Goal: Information Seeking & Learning: Find specific fact

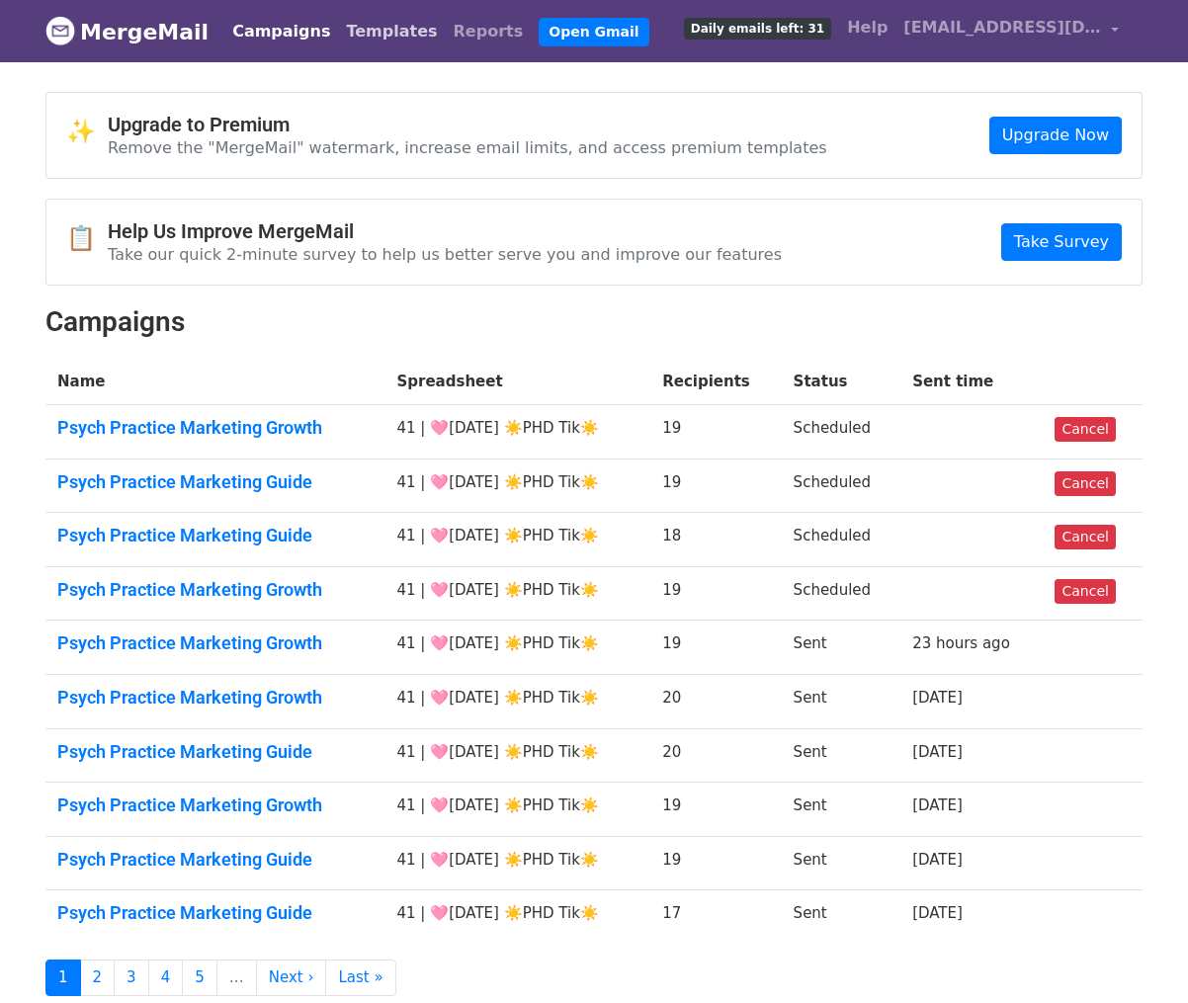
click at [355, 25] on link "Templates" at bounding box center [391, 32] width 107 height 40
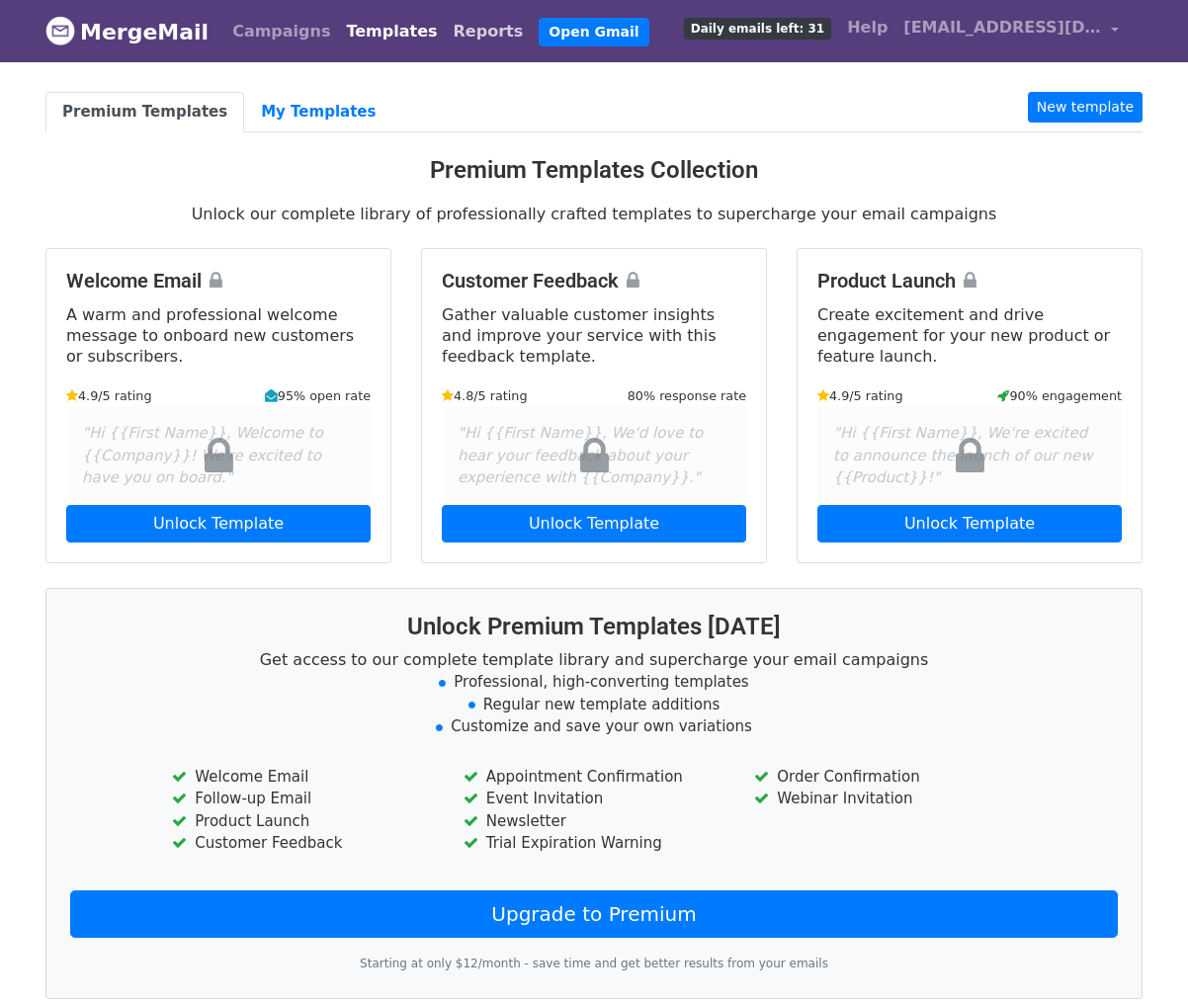
click at [460, 29] on link "Reports" at bounding box center [489, 32] width 86 height 40
click at [261, 35] on link "Campaigns" at bounding box center [281, 32] width 114 height 40
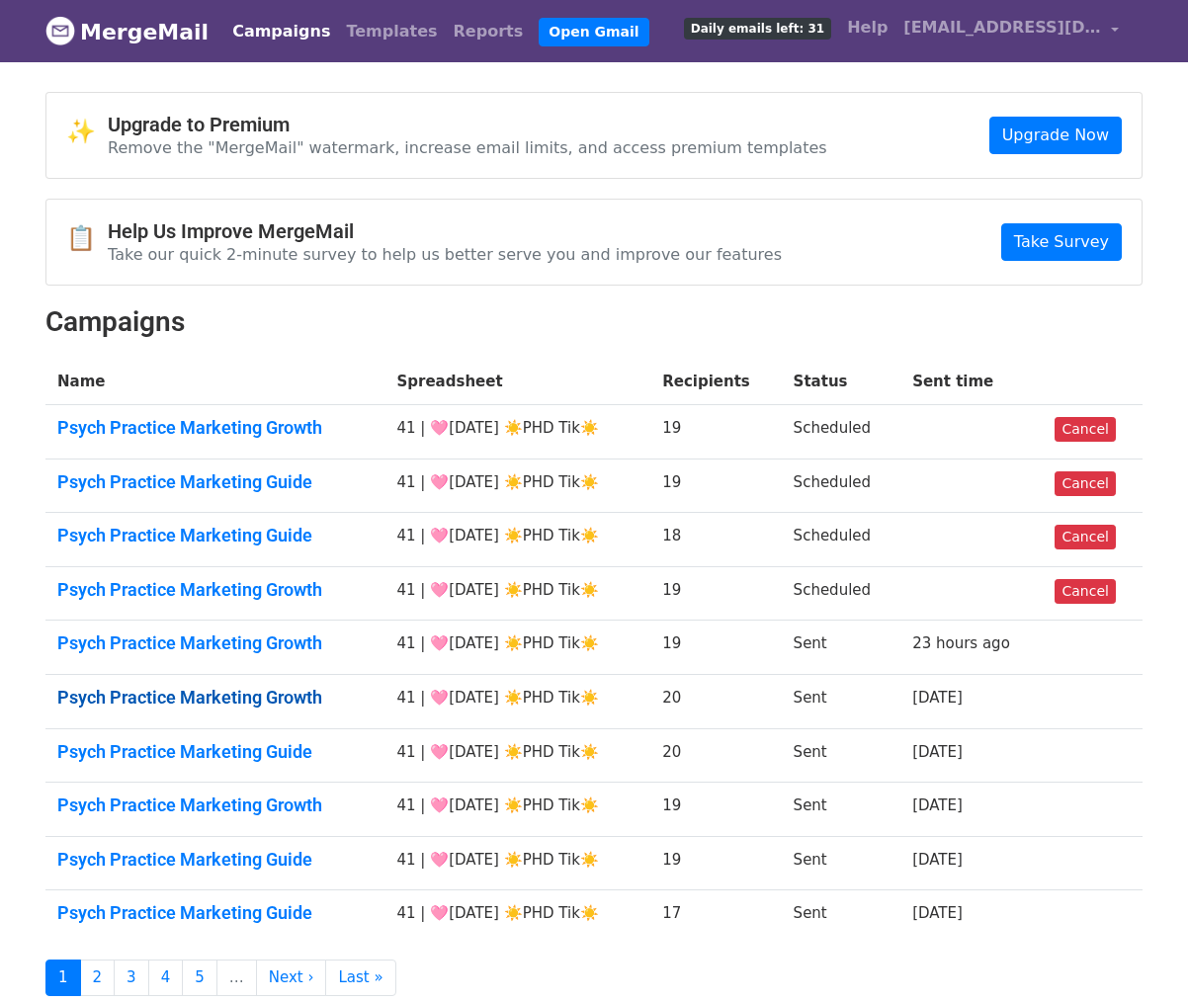
click at [259, 699] on link "Psych Practice Marketing Growth" at bounding box center [215, 698] width 316 height 22
click at [255, 741] on link "Psych Practice Marketing Guide" at bounding box center [215, 752] width 316 height 22
click at [255, 800] on link "Psych Practice Marketing Growth" at bounding box center [215, 806] width 316 height 22
click at [255, 867] on link "Psych Practice Marketing Guide" at bounding box center [215, 860] width 316 height 22
click at [255, 899] on td "Psych Practice Marketing Guide" at bounding box center [215, 917] width 340 height 53
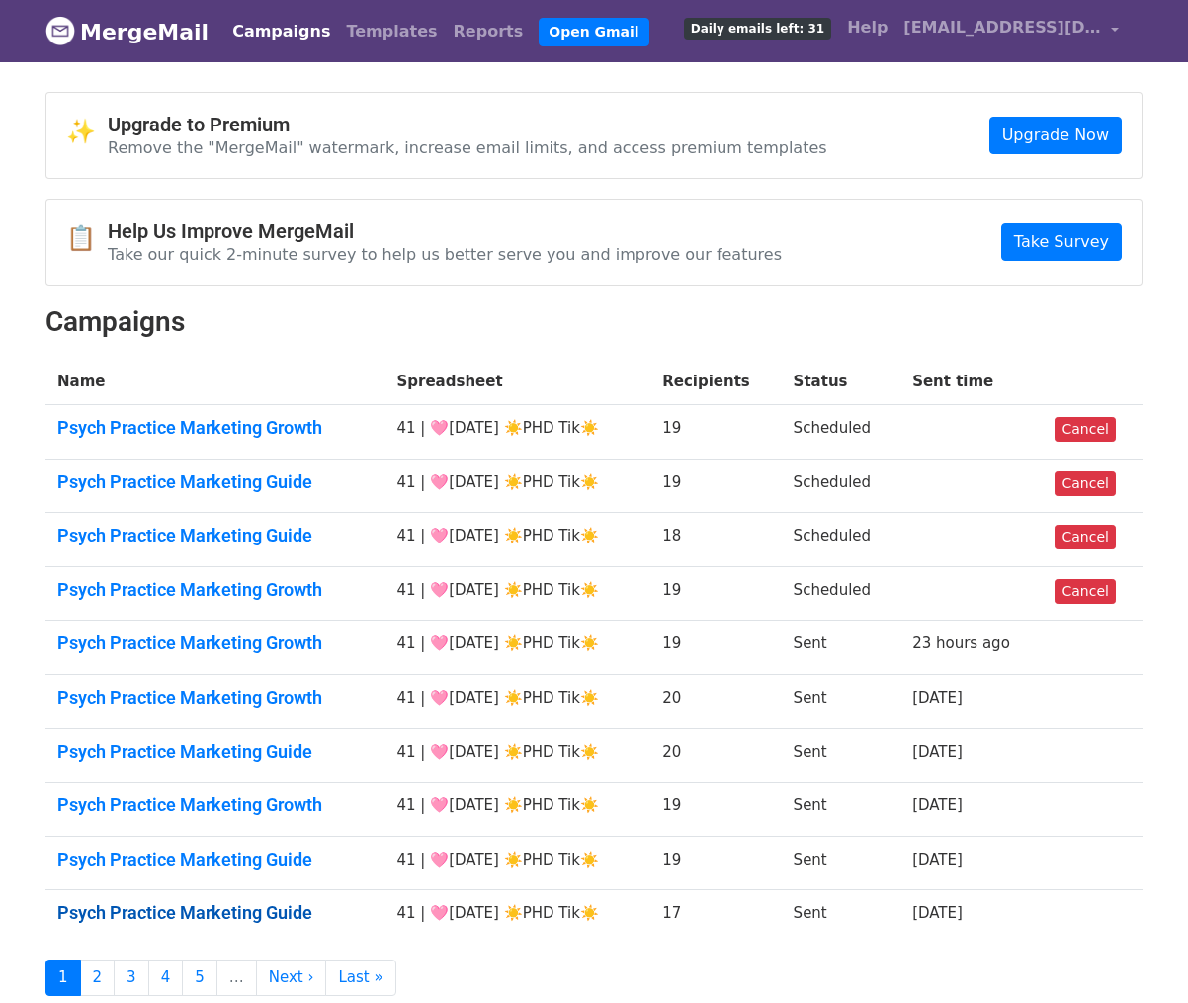
click at [243, 910] on link "Psych Practice Marketing Guide" at bounding box center [215, 914] width 316 height 22
click at [97, 968] on link "2" at bounding box center [98, 978] width 36 height 37
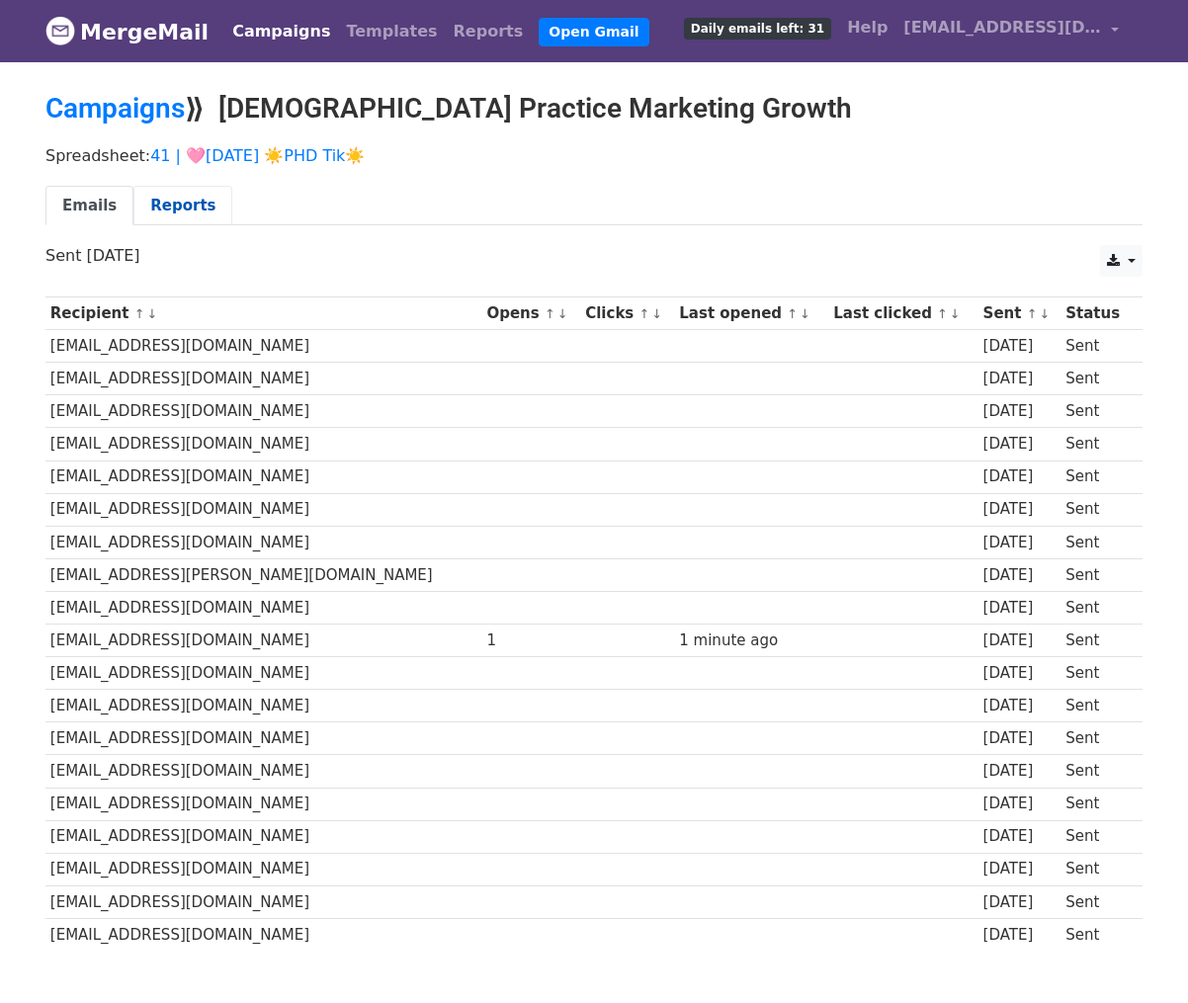
click at [182, 204] on link "Reports" at bounding box center [182, 206] width 99 height 41
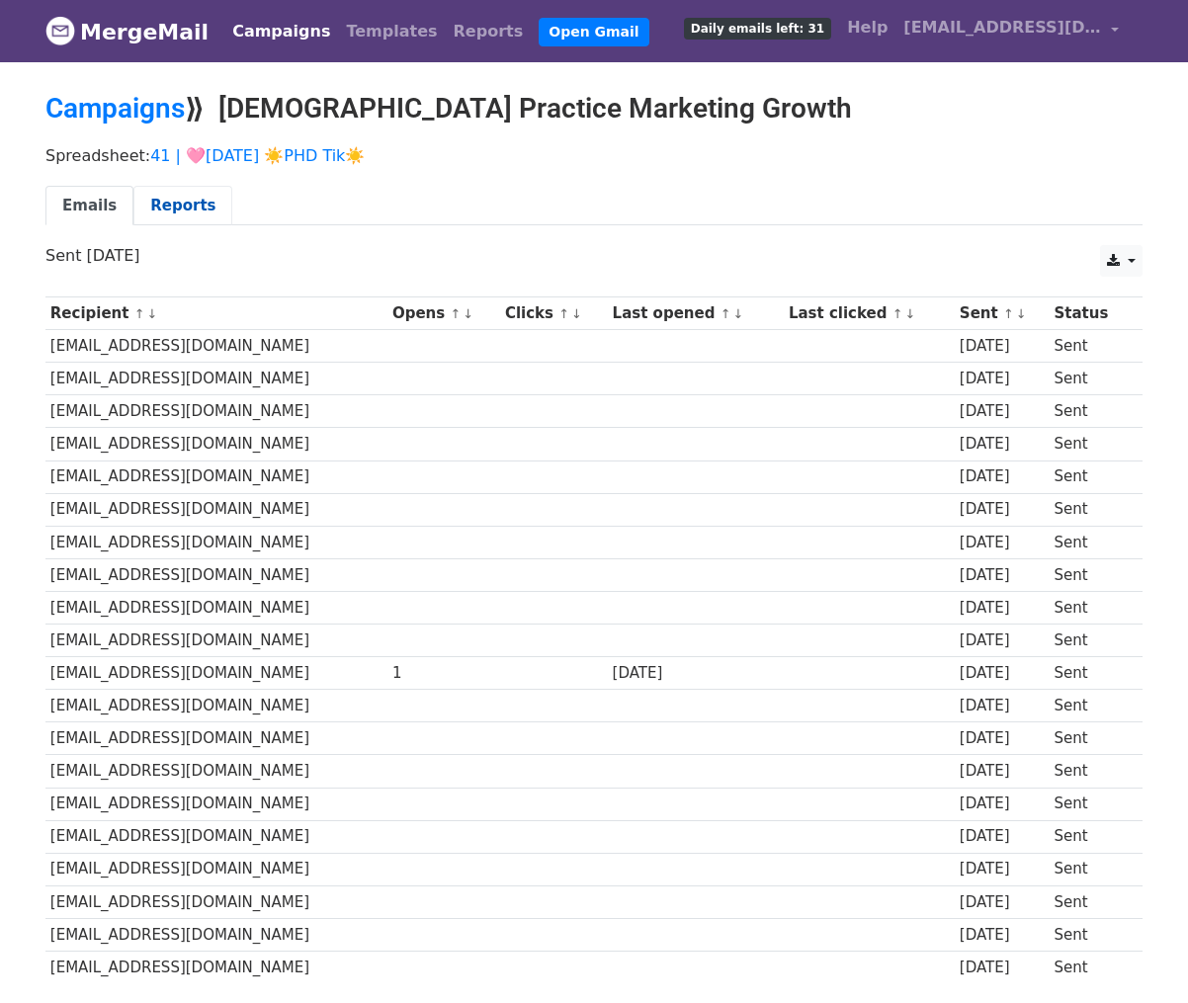
click at [173, 218] on link "Reports" at bounding box center [182, 206] width 99 height 41
click at [173, 200] on link "Reports" at bounding box center [182, 206] width 99 height 41
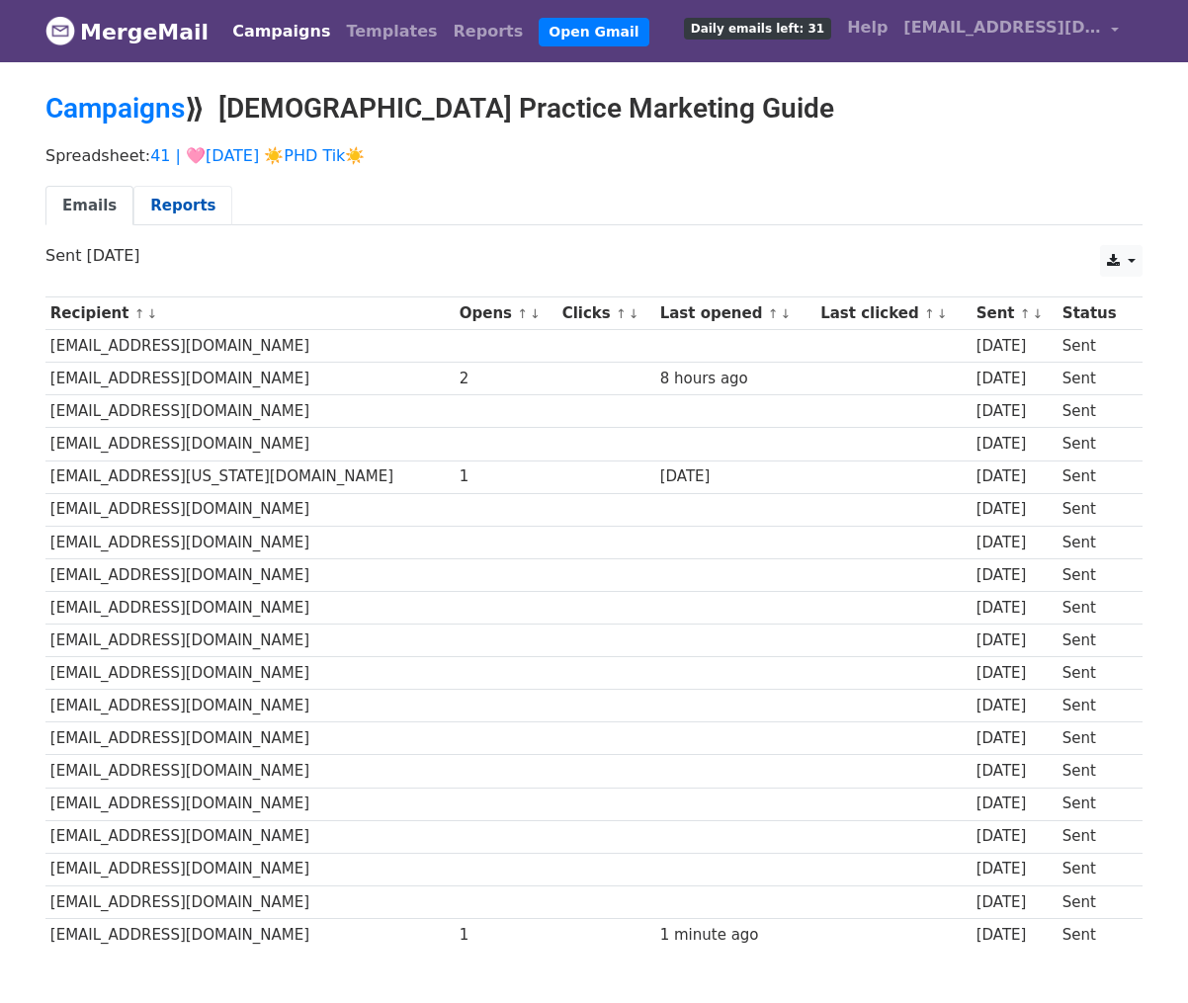
click at [166, 216] on div "Emails Reports" at bounding box center [594, 211] width 1127 height 50
click at [166, 216] on link "Reports" at bounding box center [182, 206] width 99 height 41
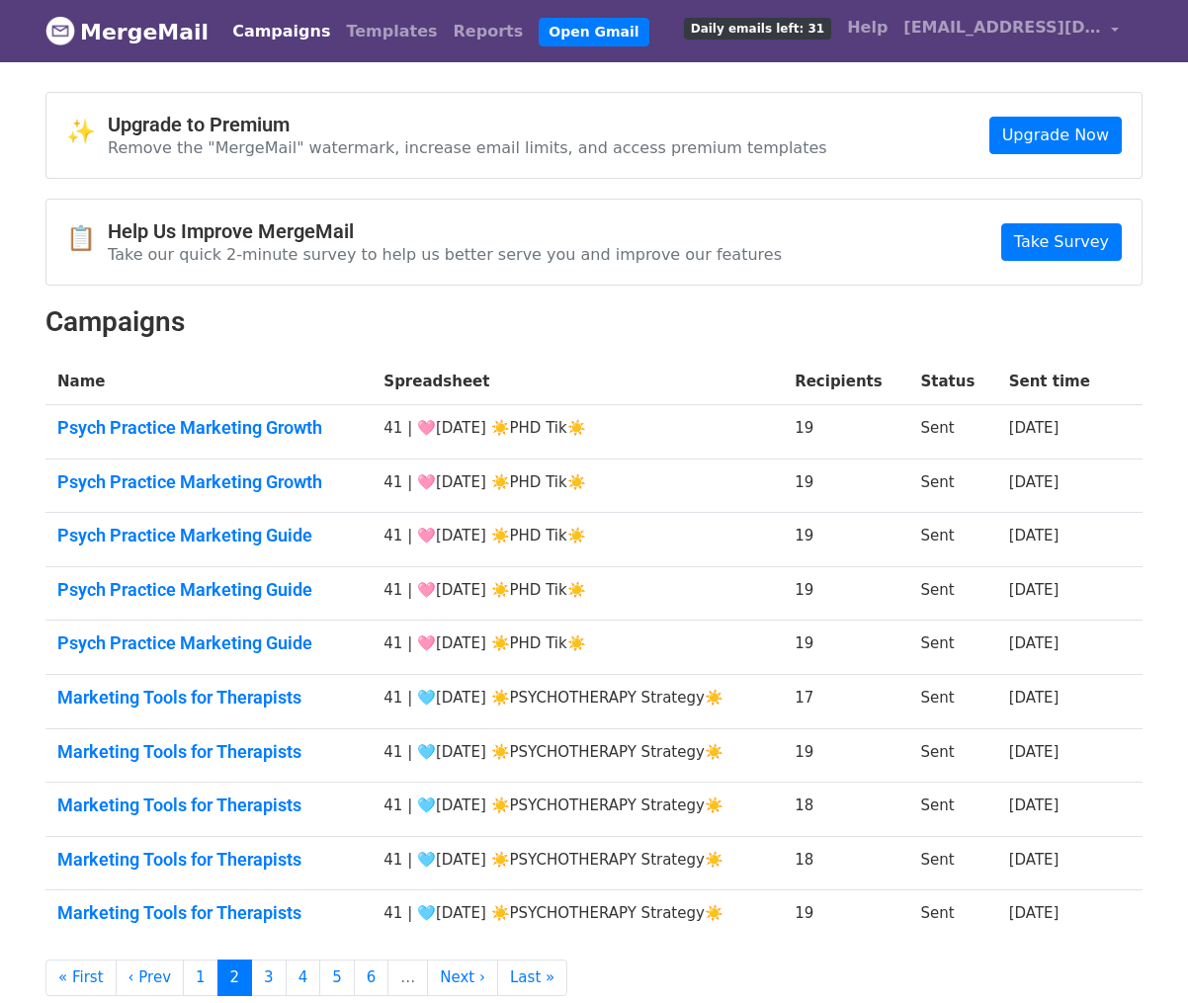
click at [244, 412] on td "Psych Practice Marketing Growth" at bounding box center [208, 432] width 326 height 54
click at [244, 418] on link "Psych Practice Marketing Growth" at bounding box center [208, 428] width 303 height 22
click at [244, 486] on link "Psych Practice Marketing Growth" at bounding box center [208, 483] width 303 height 22
click at [246, 530] on link "Psych Practice Marketing Guide" at bounding box center [208, 536] width 303 height 22
click at [242, 593] on link "Psych Practice Marketing Guide" at bounding box center [208, 590] width 303 height 22
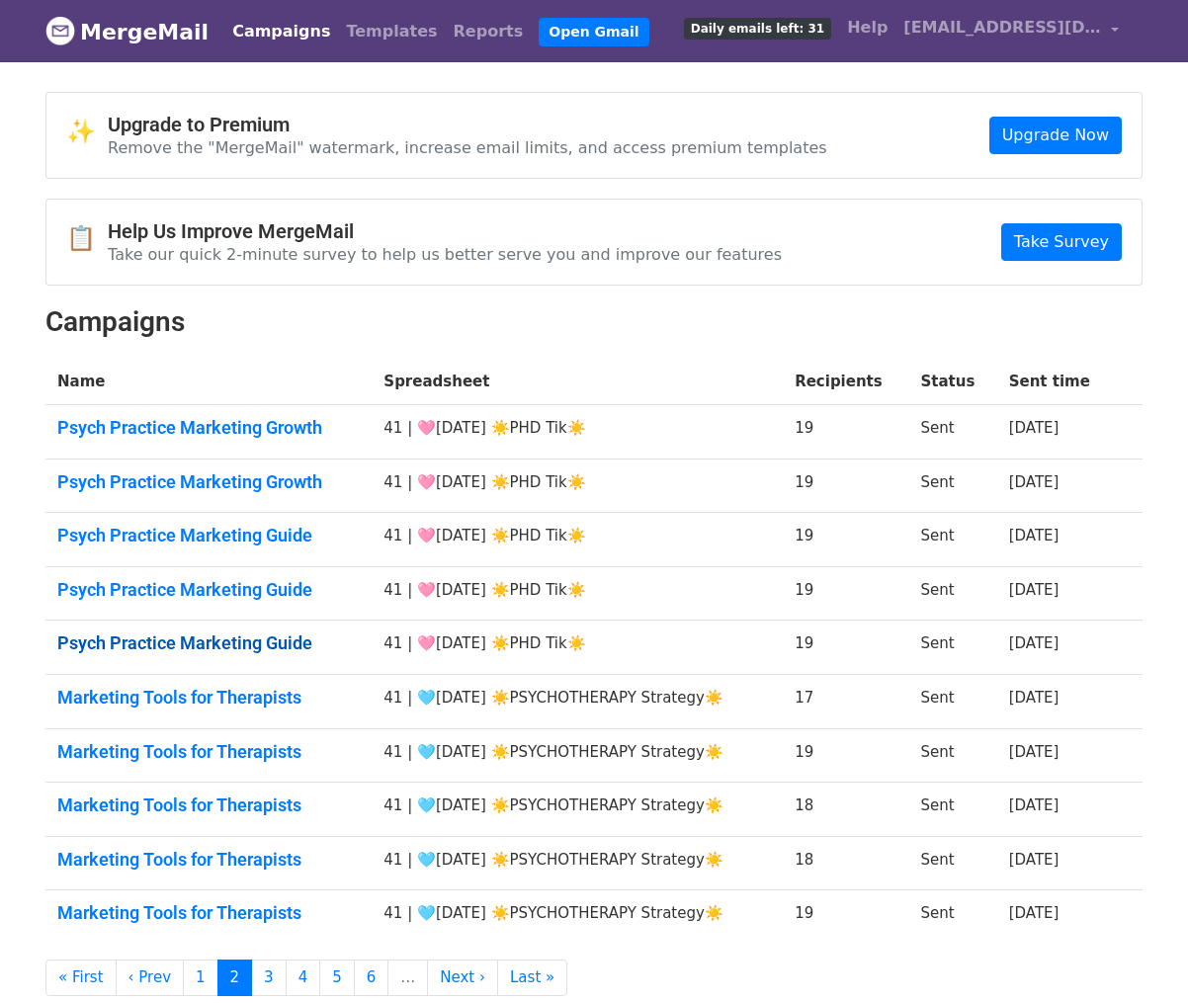
click at [242, 634] on link "Psych Practice Marketing Guide" at bounding box center [208, 644] width 303 height 22
click at [223, 692] on link "Marketing Tools for Therapists" at bounding box center [208, 698] width 303 height 22
click at [223, 761] on td "Marketing Tools for Therapists" at bounding box center [208, 756] width 326 height 54
click at [233, 738] on td "Marketing Tools for Therapists" at bounding box center [208, 756] width 326 height 54
click at [233, 743] on link "Marketing Tools for Therapists" at bounding box center [208, 752] width 303 height 22
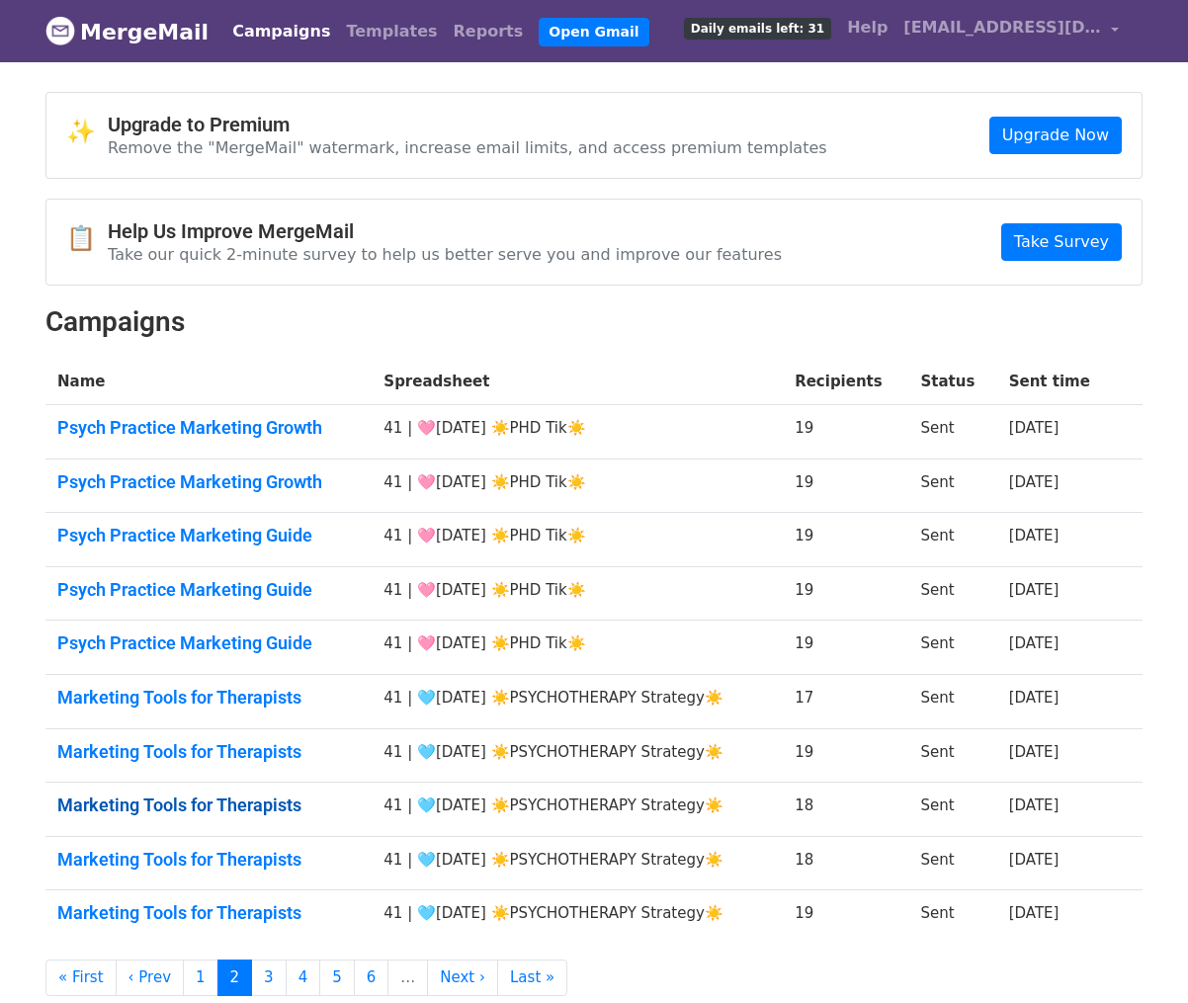
click at [233, 806] on link "Marketing Tools for Therapists" at bounding box center [208, 806] width 303 height 22
click at [237, 859] on link "Marketing Tools for Therapists" at bounding box center [208, 860] width 303 height 22
click at [233, 899] on td "Marketing Tools for Therapists" at bounding box center [208, 917] width 326 height 53
click at [267, 970] on link "3" at bounding box center [269, 978] width 36 height 37
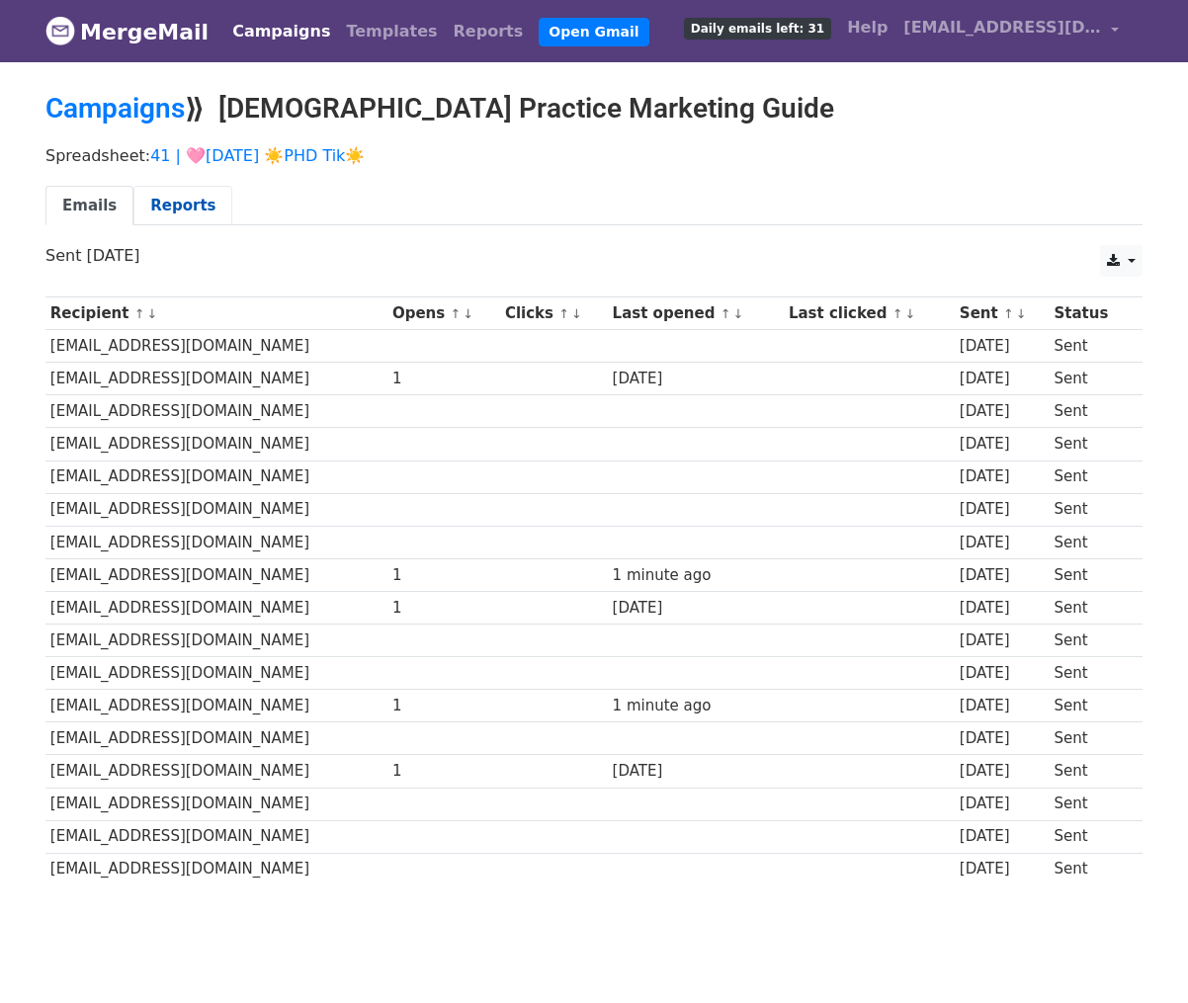
click at [175, 198] on link "Reports" at bounding box center [182, 206] width 99 height 41
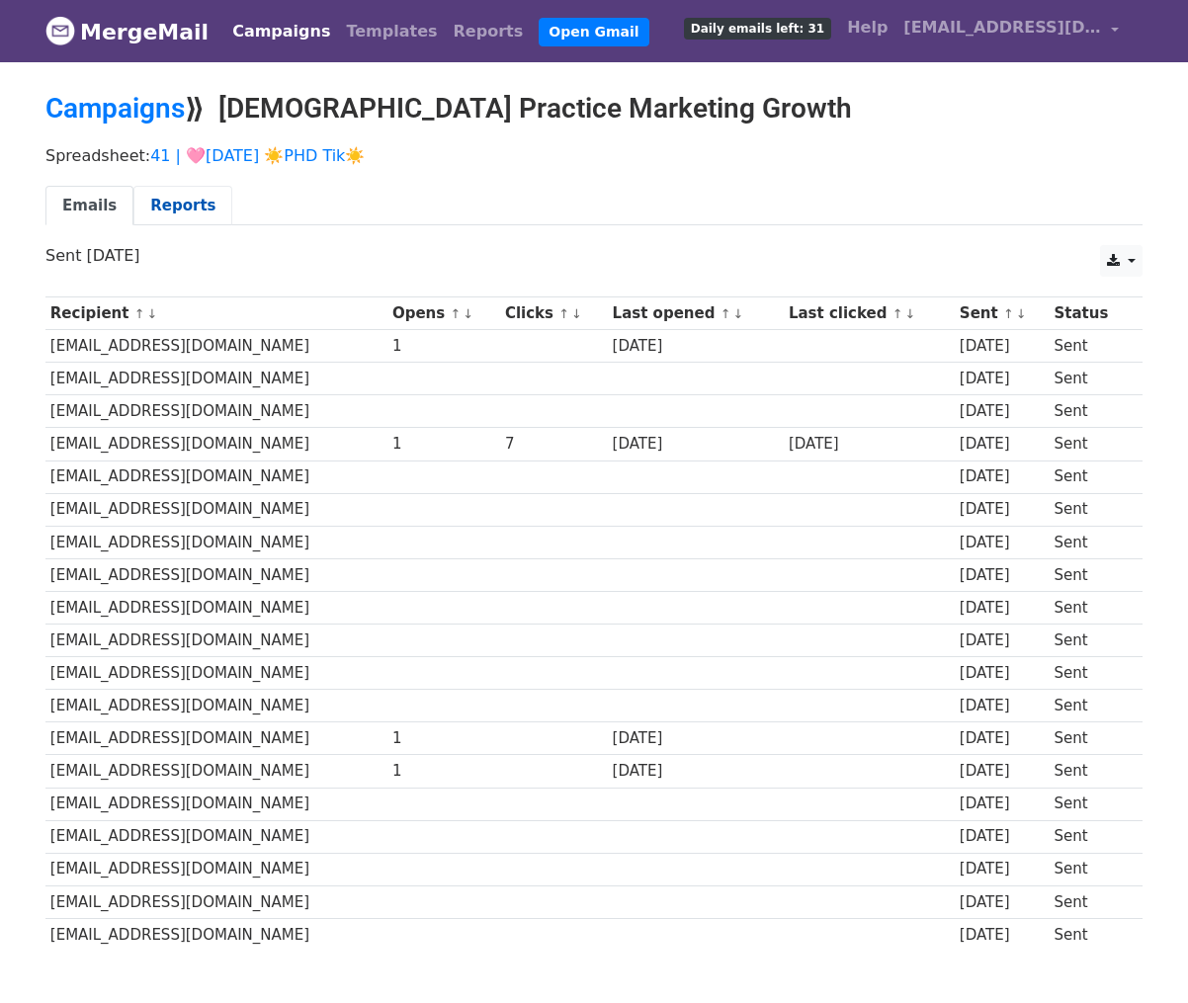
click at [166, 201] on link "Reports" at bounding box center [182, 206] width 99 height 41
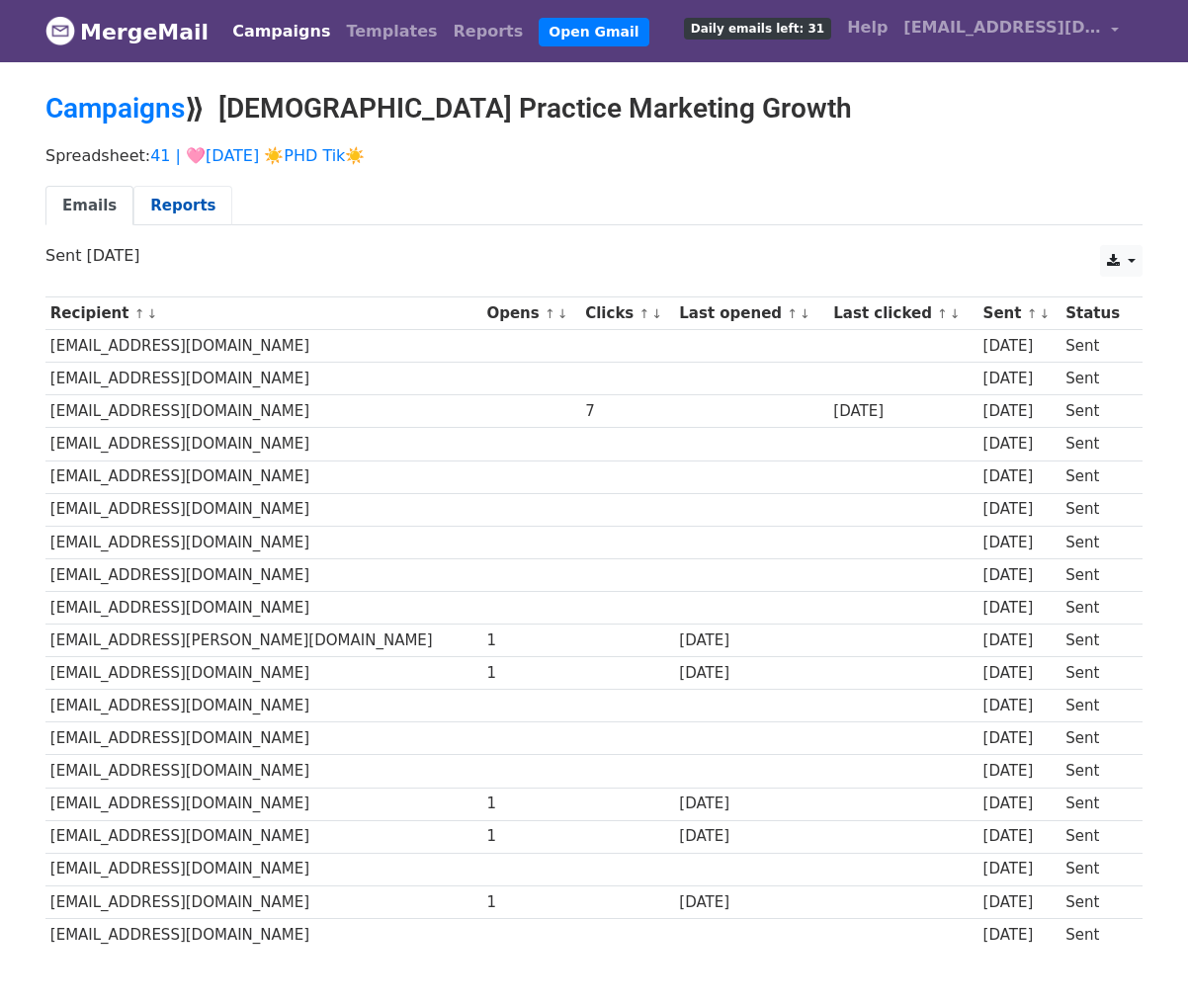
click at [175, 201] on link "Reports" at bounding box center [182, 206] width 99 height 41
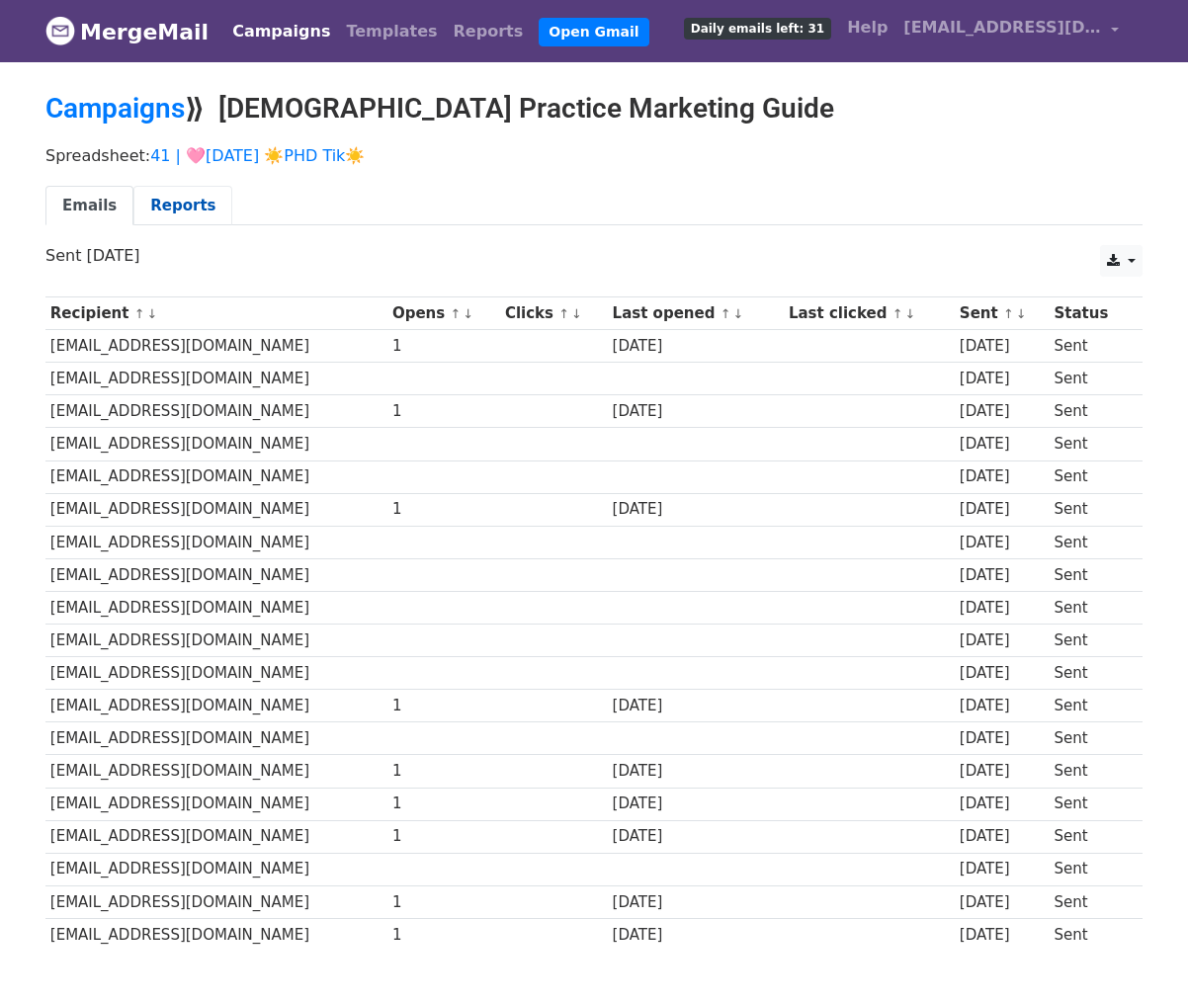
click at [173, 210] on link "Reports" at bounding box center [182, 206] width 99 height 41
click at [197, 190] on link "Reports" at bounding box center [182, 206] width 99 height 41
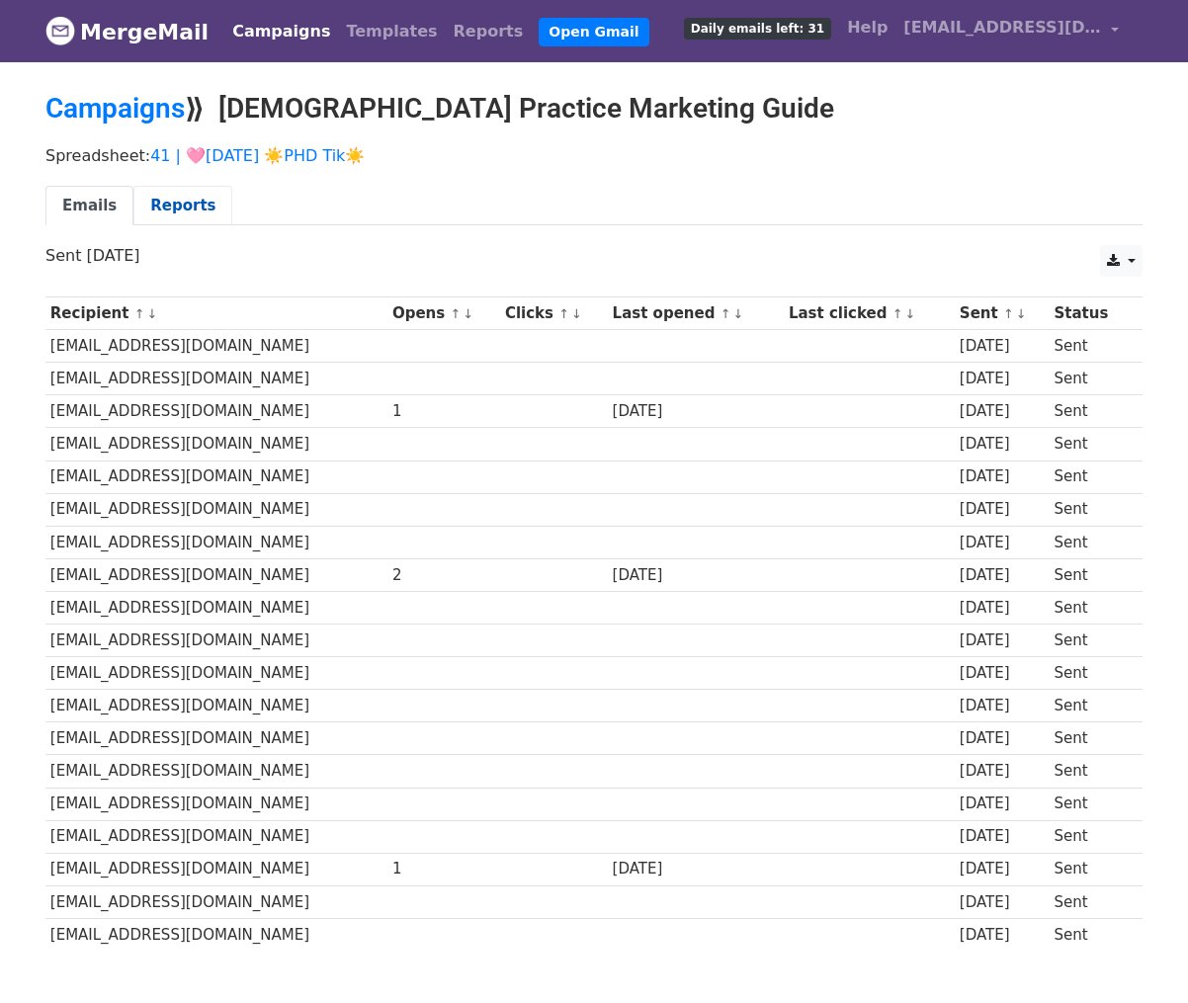
click at [148, 198] on link "Reports" at bounding box center [182, 206] width 99 height 41
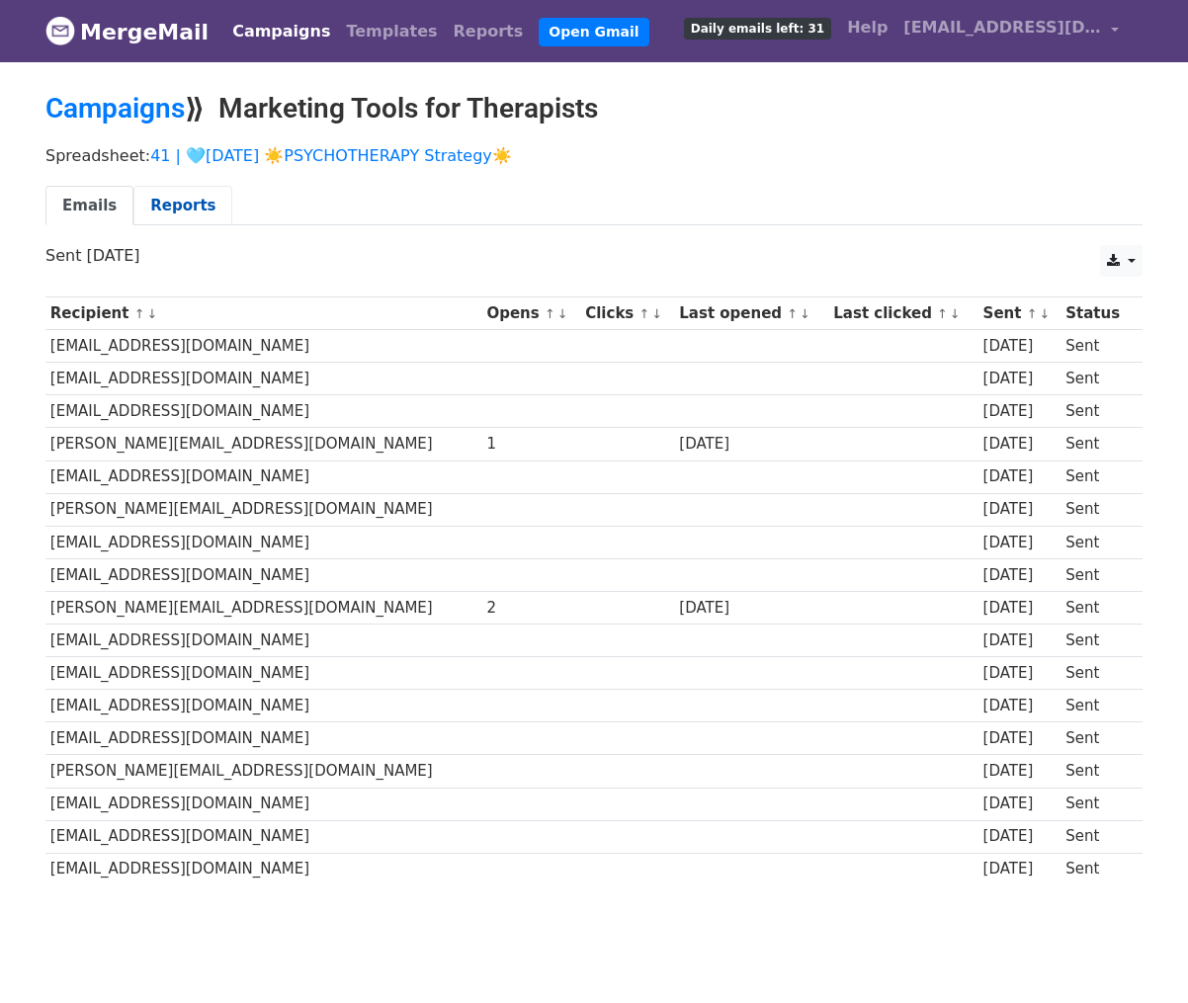
drag, startPoint x: 194, startPoint y: 201, endPoint x: 199, endPoint y: 189, distance: 12.9
click at [194, 201] on link "Reports" at bounding box center [182, 206] width 99 height 41
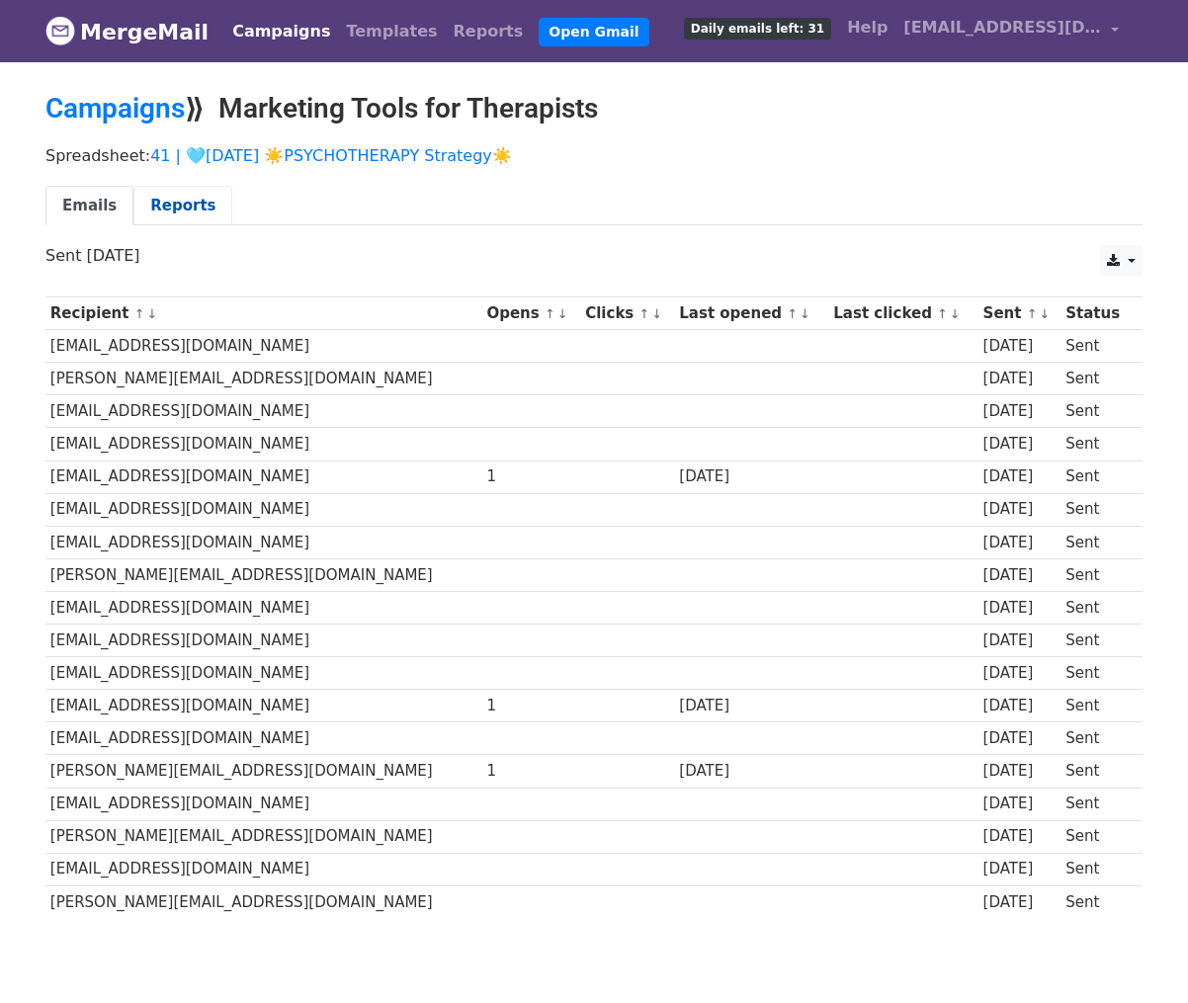
click at [169, 194] on link "Reports" at bounding box center [182, 206] width 99 height 41
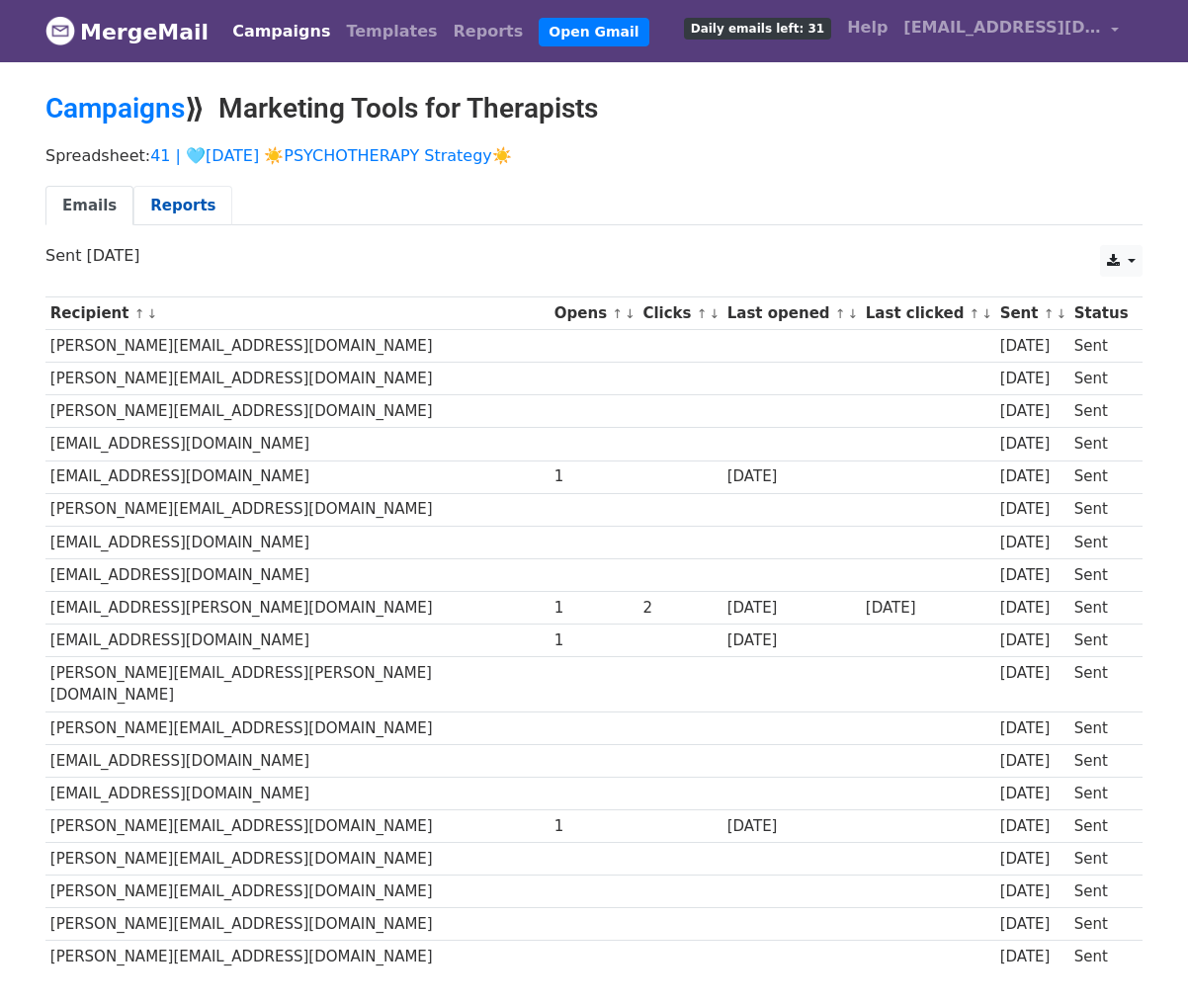
click at [170, 211] on link "Reports" at bounding box center [182, 206] width 99 height 41
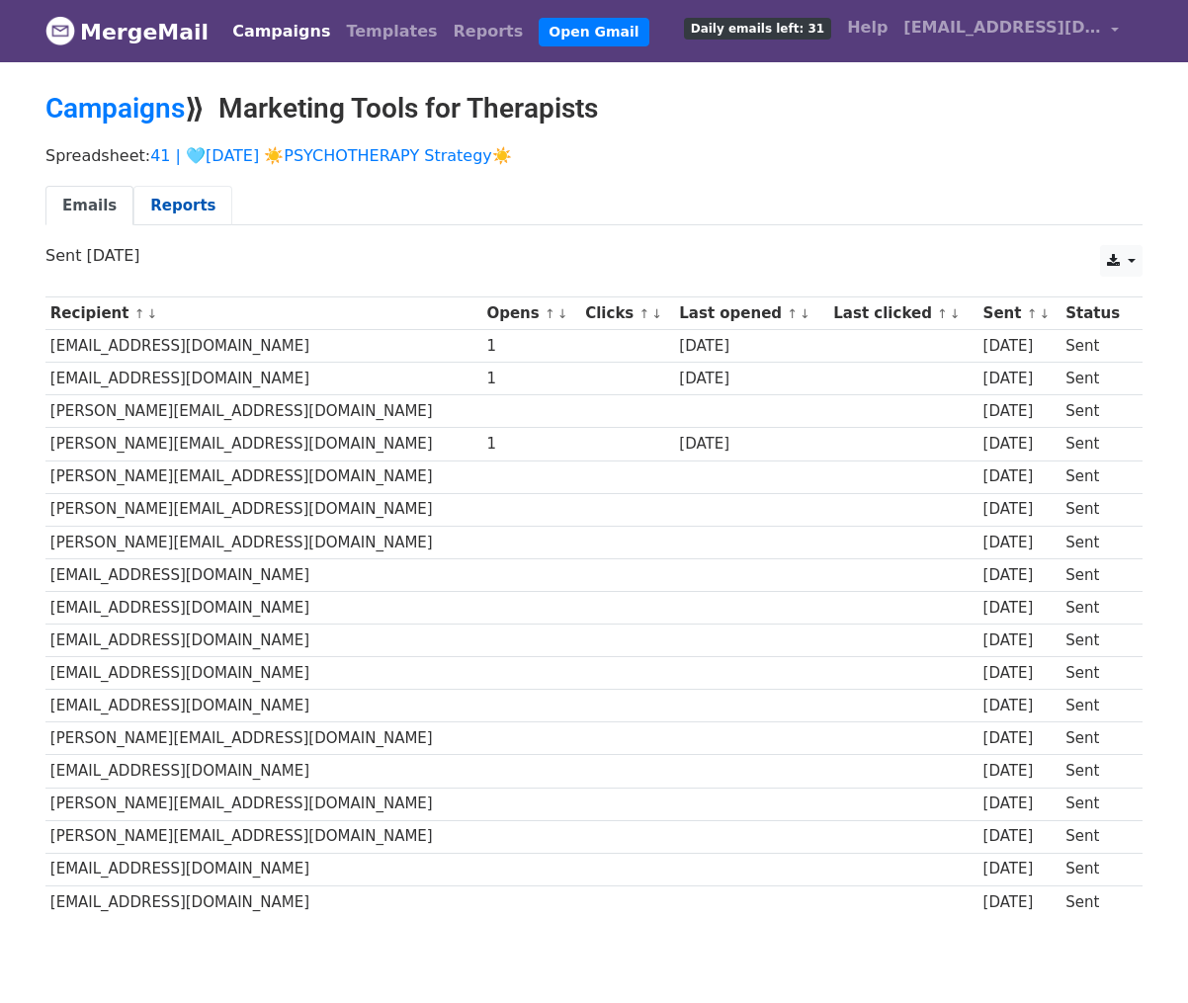
click at [167, 211] on link "Reports" at bounding box center [182, 206] width 99 height 41
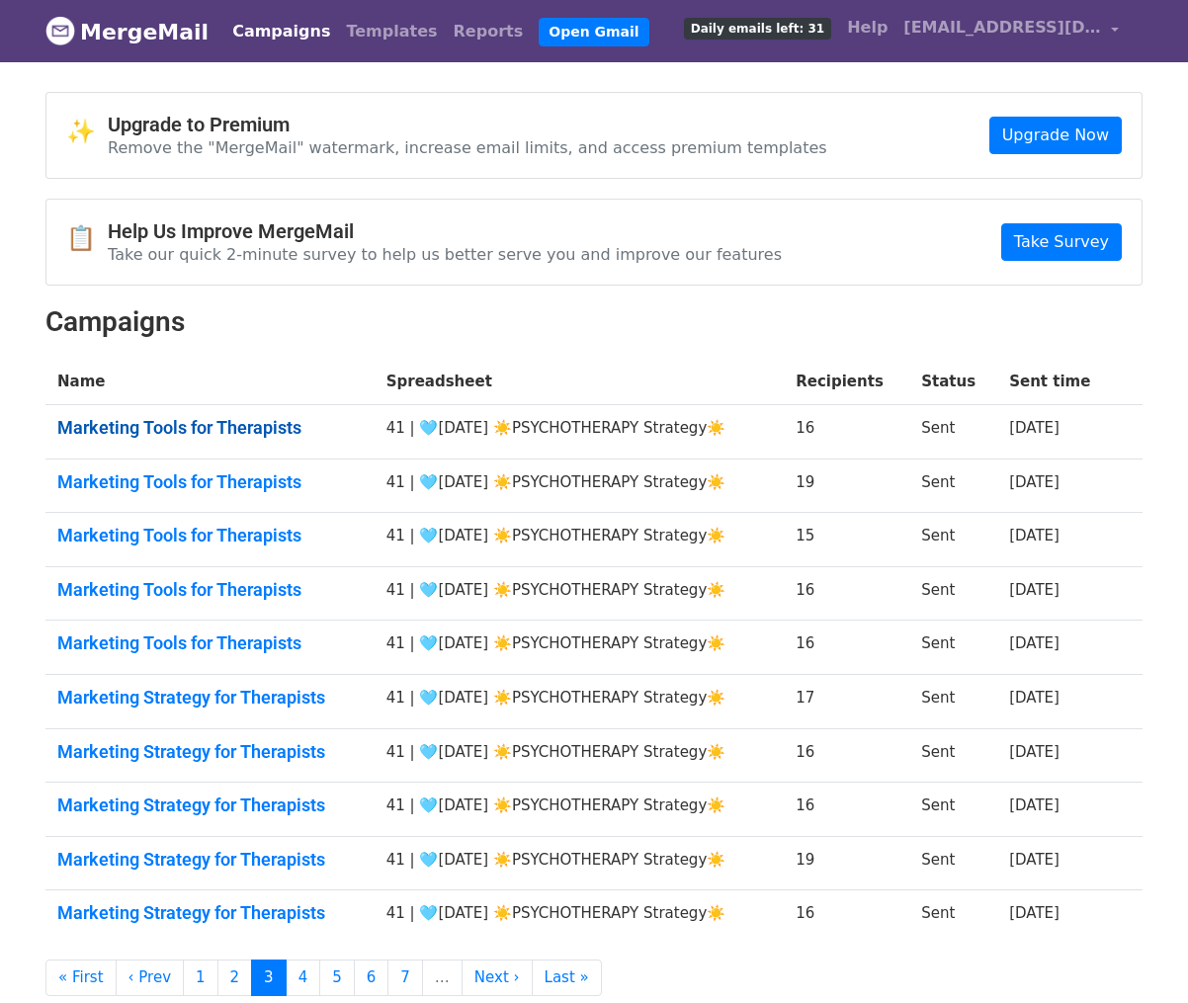
click at [193, 422] on link "Marketing Tools for Therapists" at bounding box center [209, 428] width 305 height 22
click at [189, 472] on link "Marketing Tools for Therapists" at bounding box center [209, 483] width 305 height 22
click at [189, 548] on td "Marketing Tools for Therapists" at bounding box center [209, 540] width 329 height 54
click at [199, 543] on link "Marketing Tools for Therapists" at bounding box center [209, 536] width 305 height 22
click at [197, 594] on link "Marketing Tools for Therapists" at bounding box center [209, 590] width 305 height 22
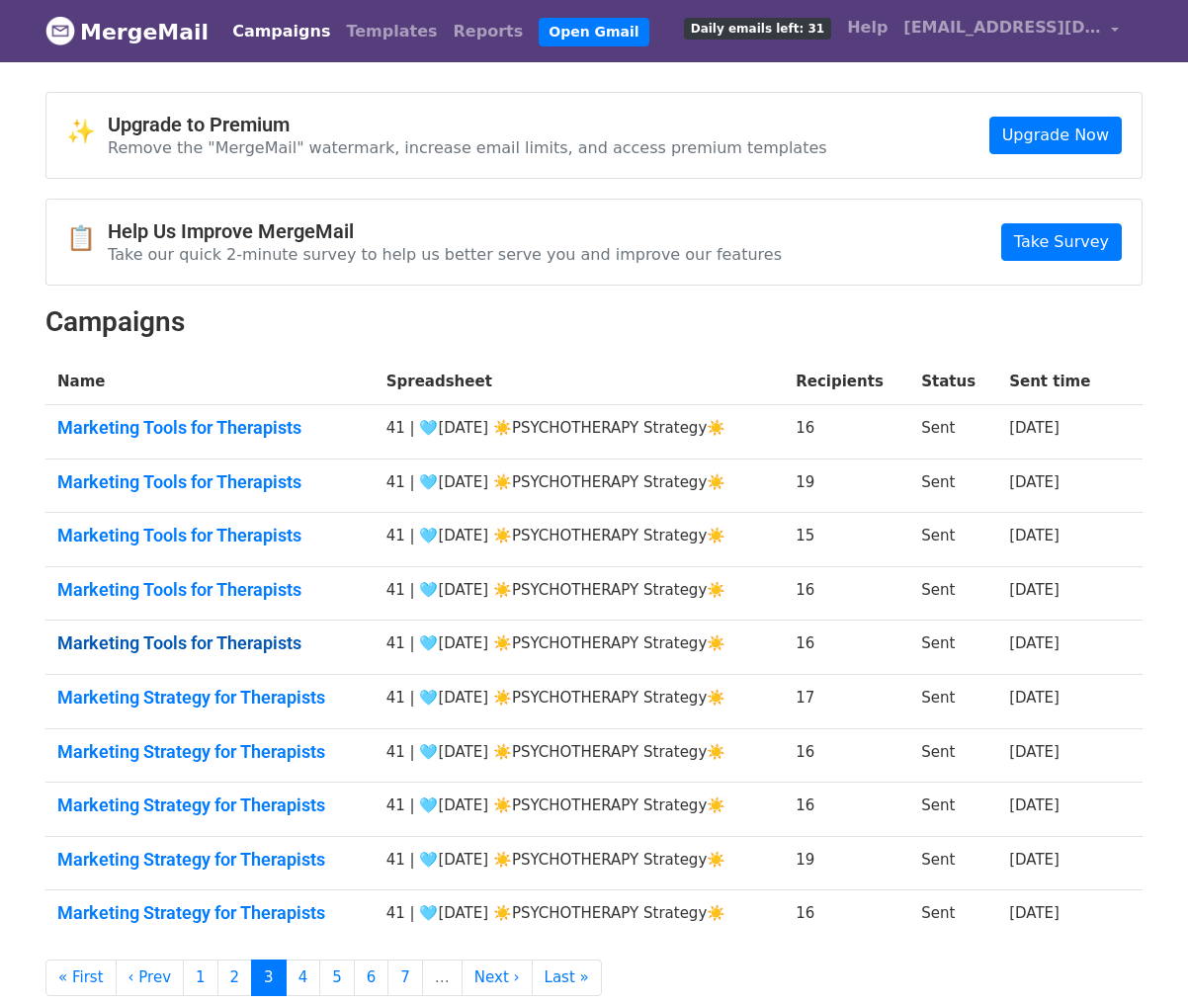
click at [197, 643] on link "Marketing Tools for Therapists" at bounding box center [209, 644] width 305 height 22
click at [185, 701] on link "Marketing Strategy for Therapists" at bounding box center [209, 698] width 305 height 22
click at [185, 746] on link "Marketing Strategy for Therapists" at bounding box center [209, 752] width 305 height 22
click at [185, 795] on link "Marketing Strategy for Therapists" at bounding box center [209, 806] width 305 height 22
click at [177, 862] on link "Marketing Strategy for Therapists" at bounding box center [209, 860] width 305 height 22
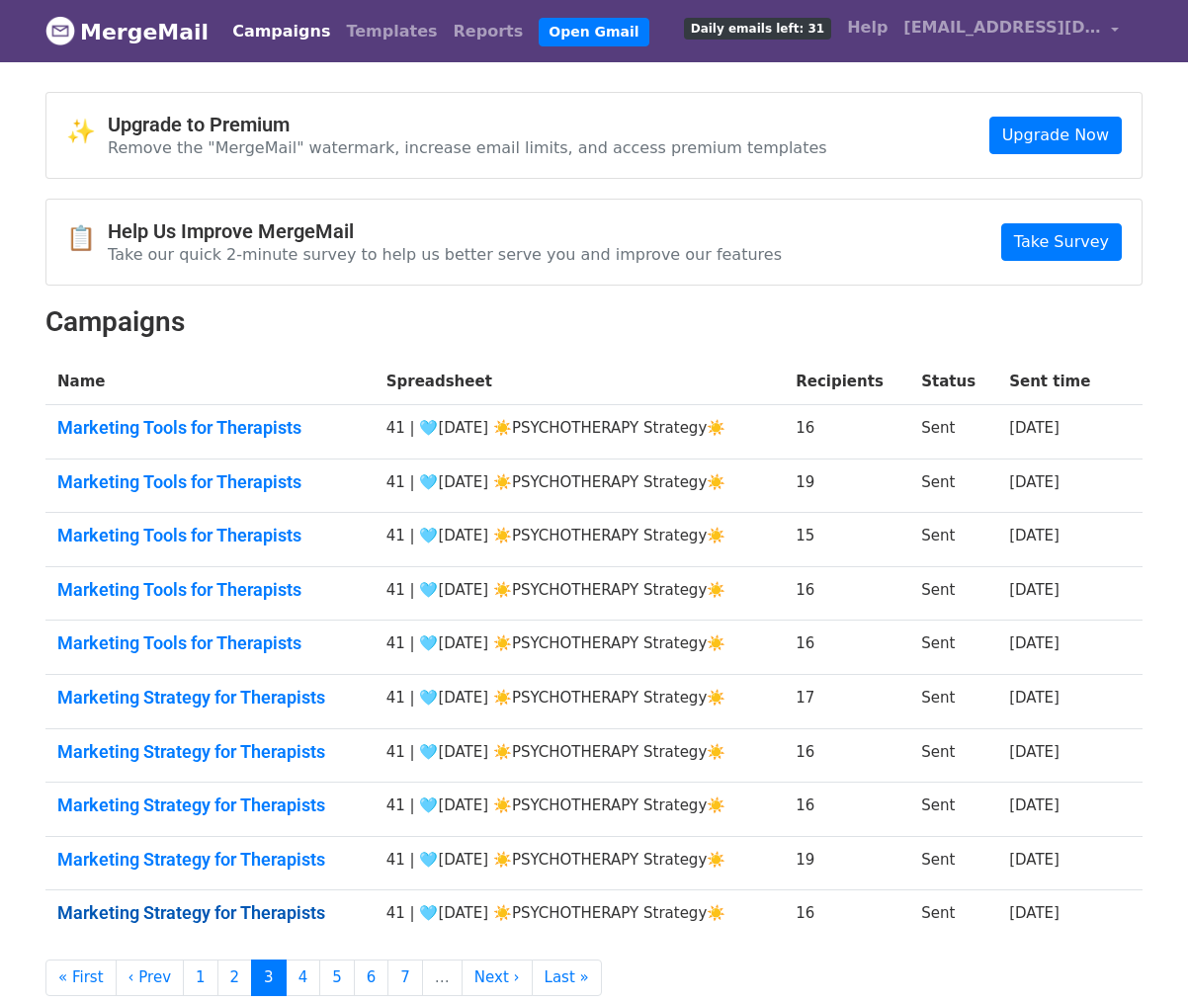
click at [177, 912] on link "Marketing Strategy for Therapists" at bounding box center [209, 914] width 305 height 22
click at [294, 982] on link "4" at bounding box center [304, 978] width 36 height 37
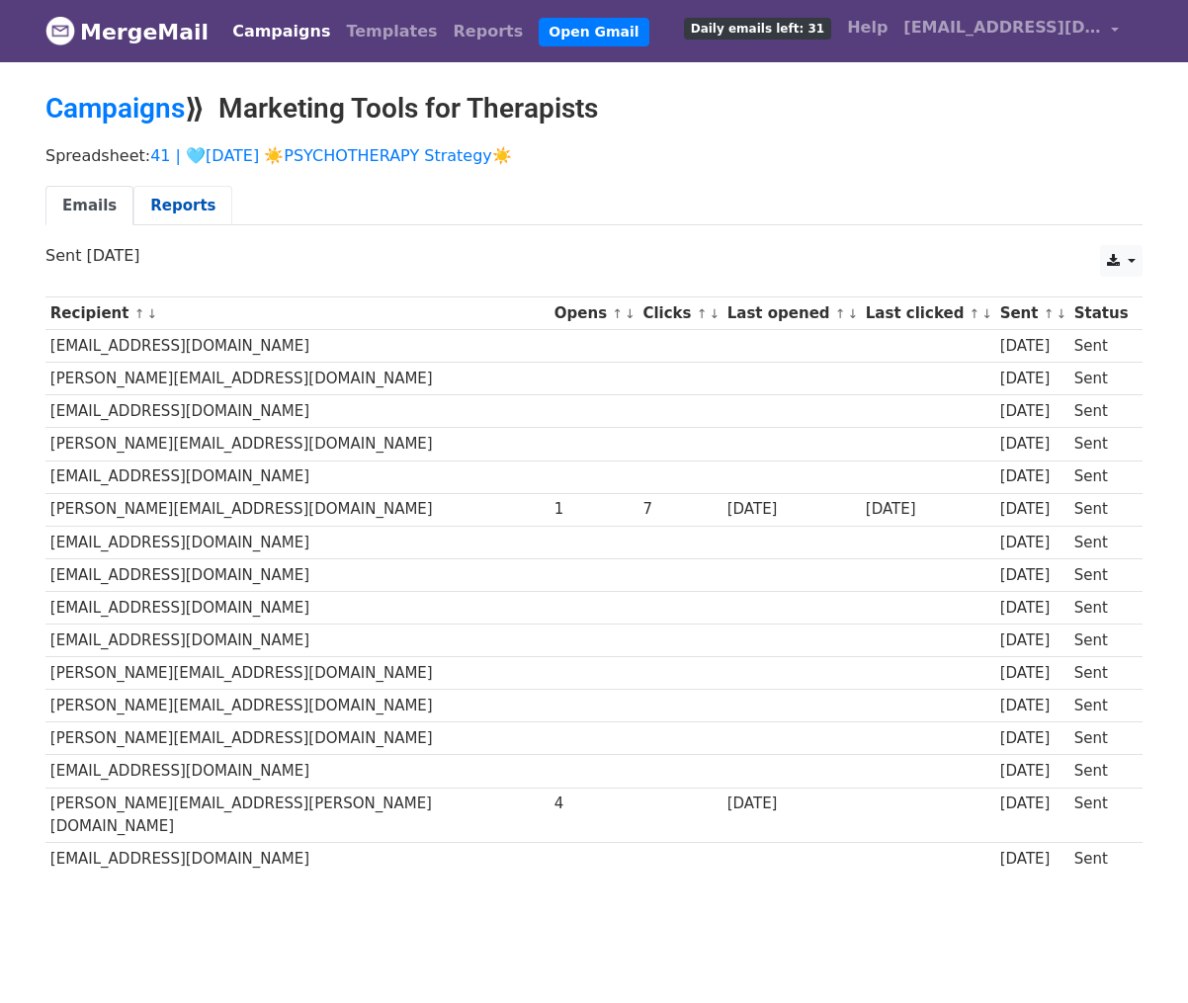
click at [155, 193] on link "Reports" at bounding box center [182, 206] width 99 height 41
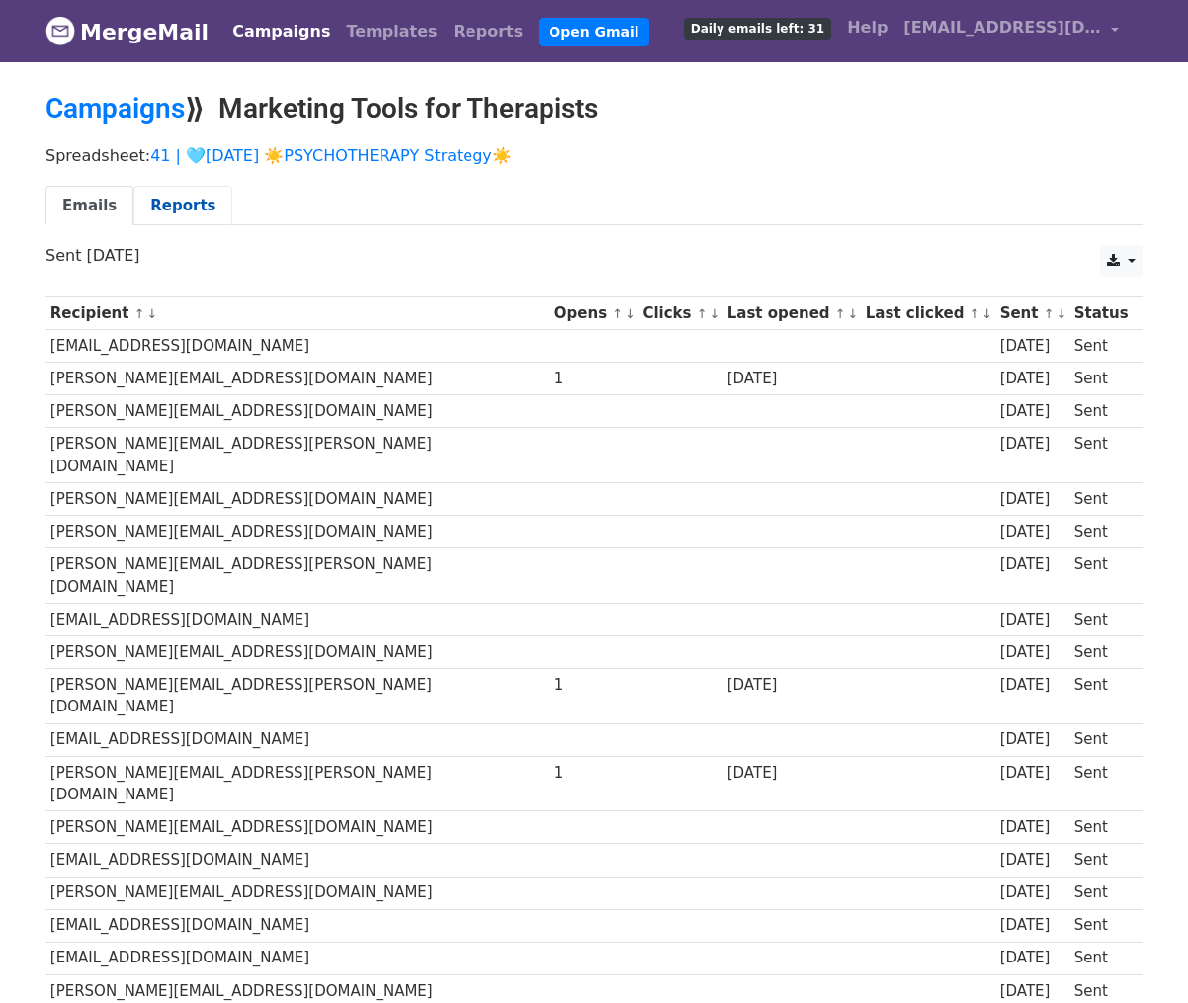
click at [153, 192] on link "Reports" at bounding box center [182, 206] width 99 height 41
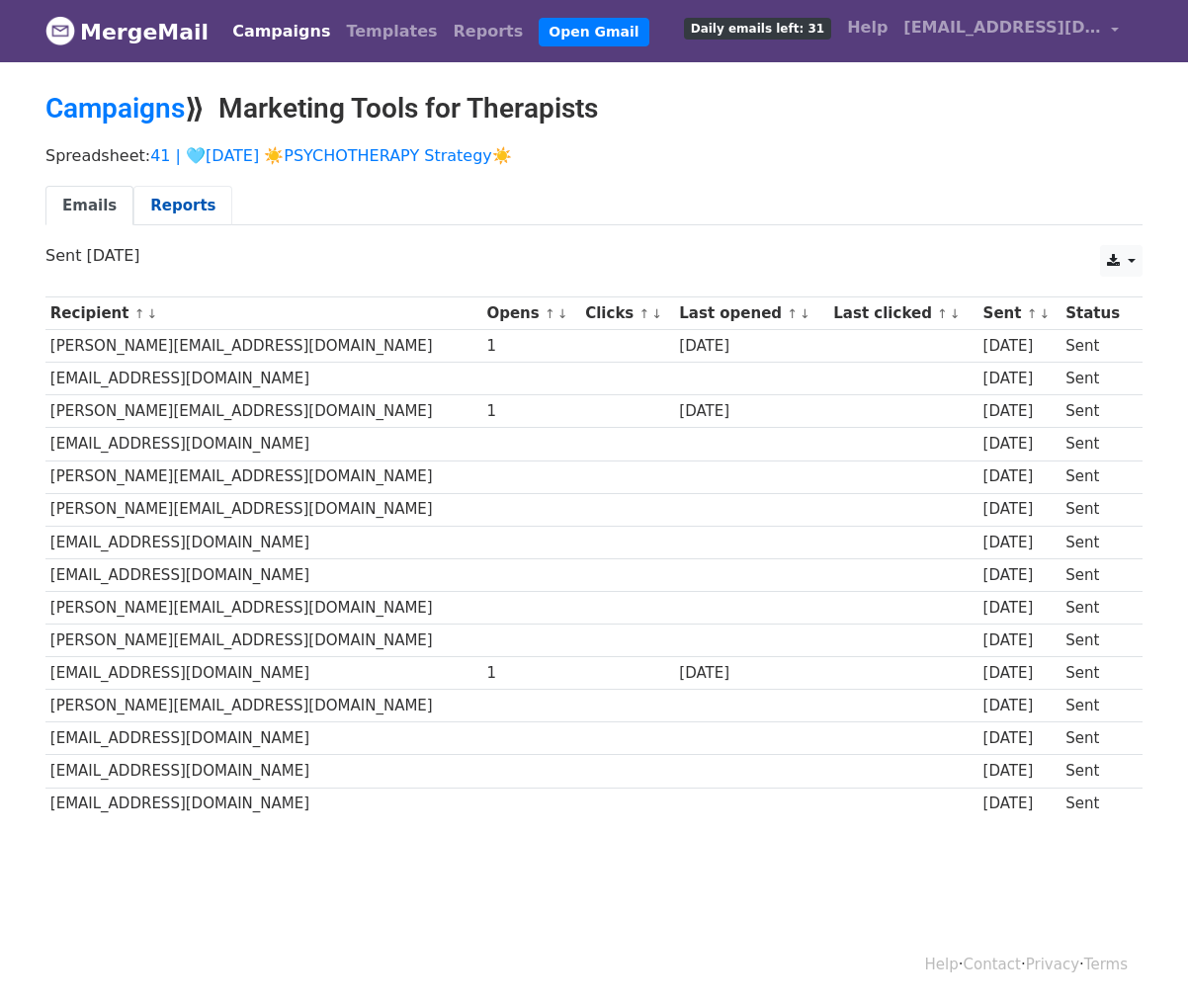
click at [171, 201] on link "Reports" at bounding box center [182, 206] width 99 height 41
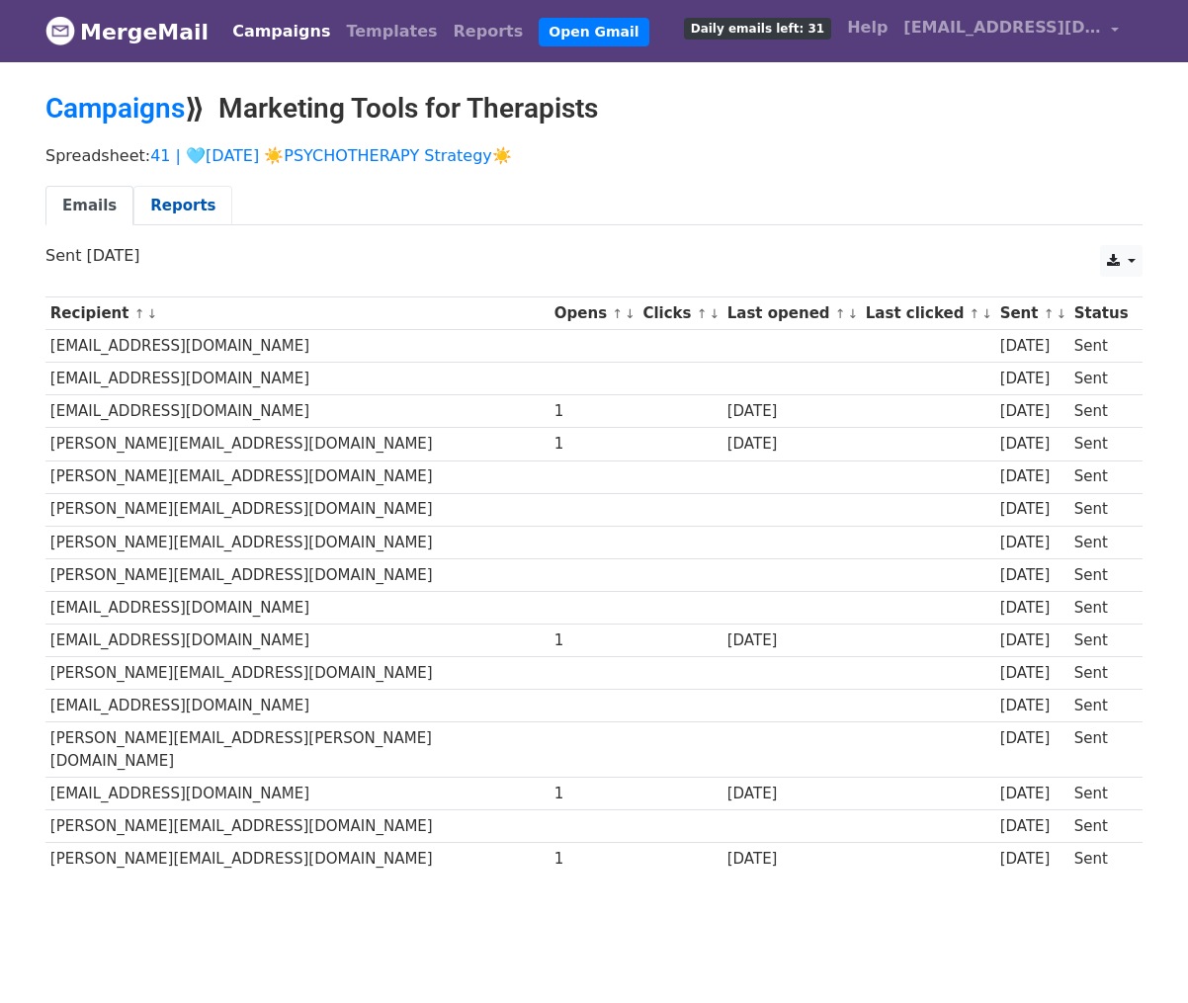
click at [168, 201] on link "Reports" at bounding box center [182, 206] width 99 height 41
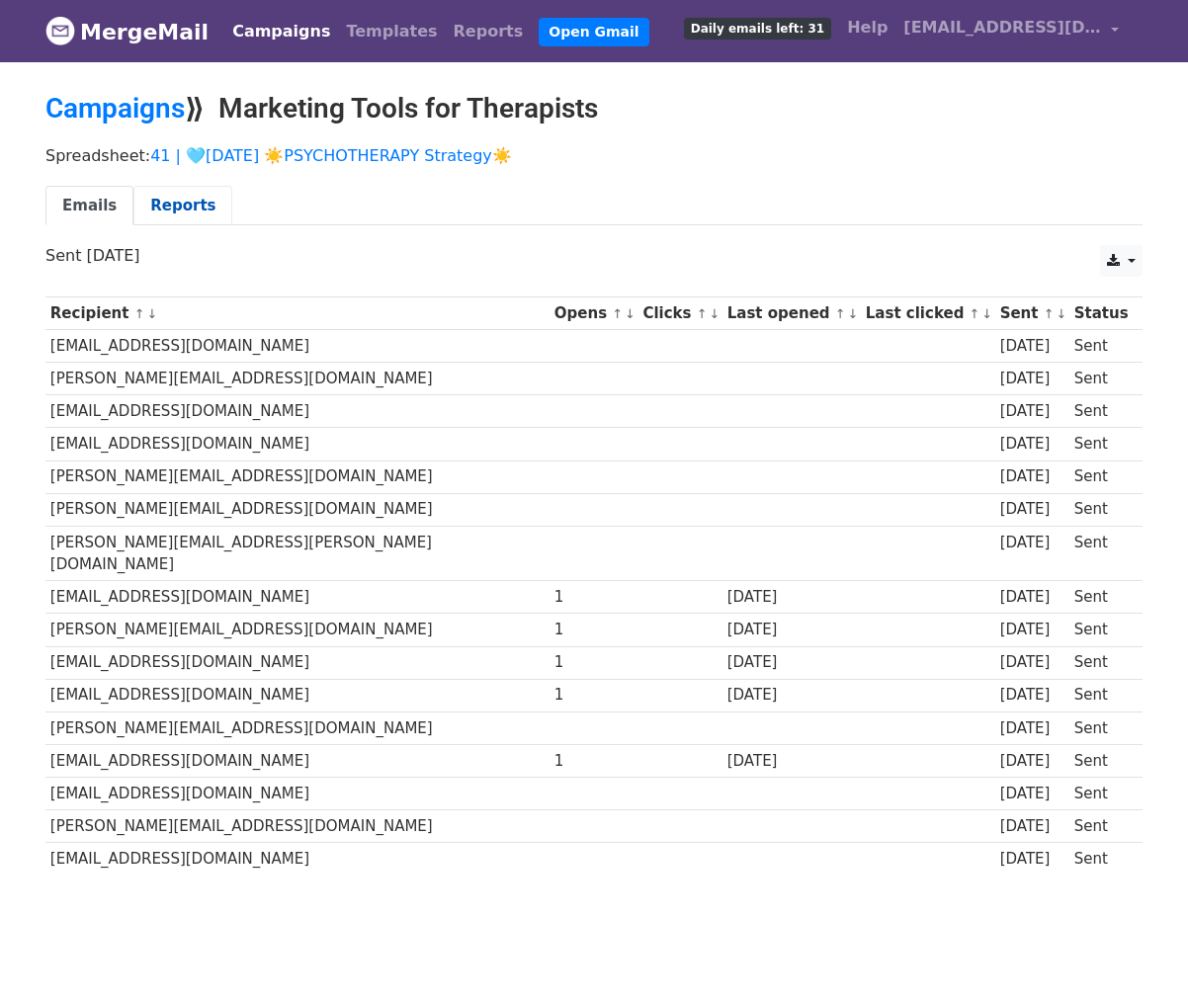
click at [177, 199] on link "Reports" at bounding box center [182, 206] width 99 height 41
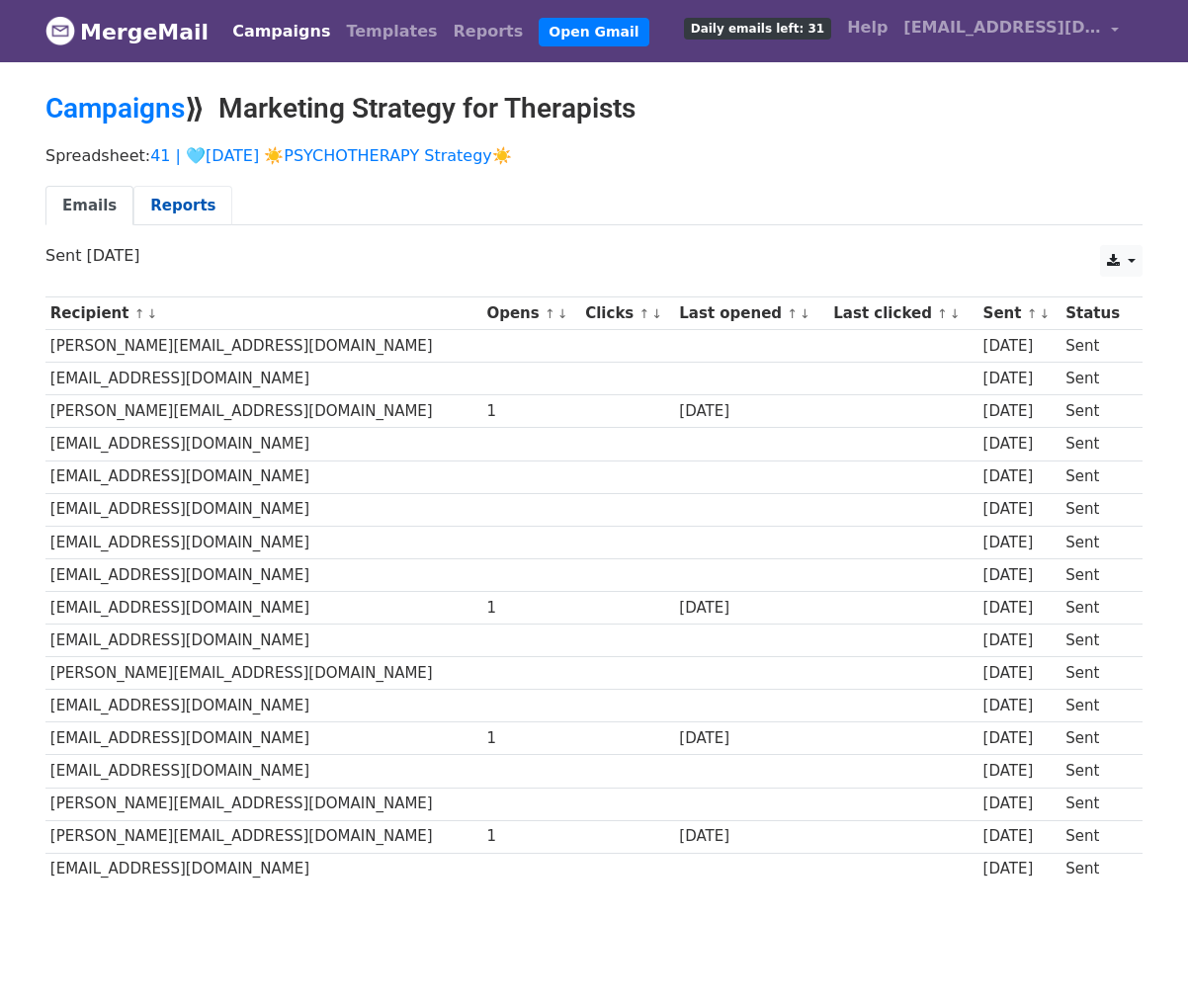
click at [175, 211] on link "Reports" at bounding box center [182, 206] width 99 height 41
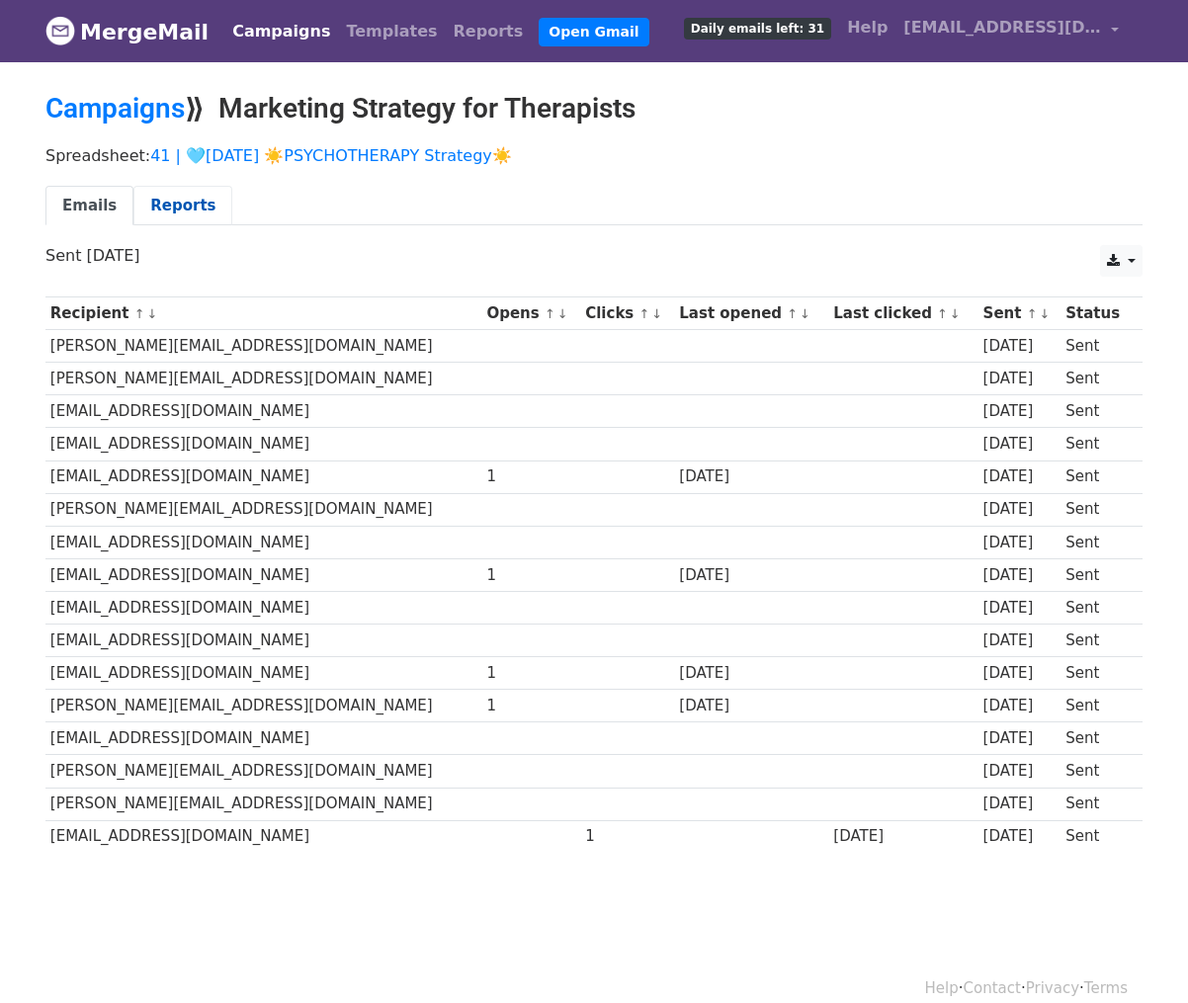
click at [180, 210] on link "Reports" at bounding box center [182, 206] width 99 height 41
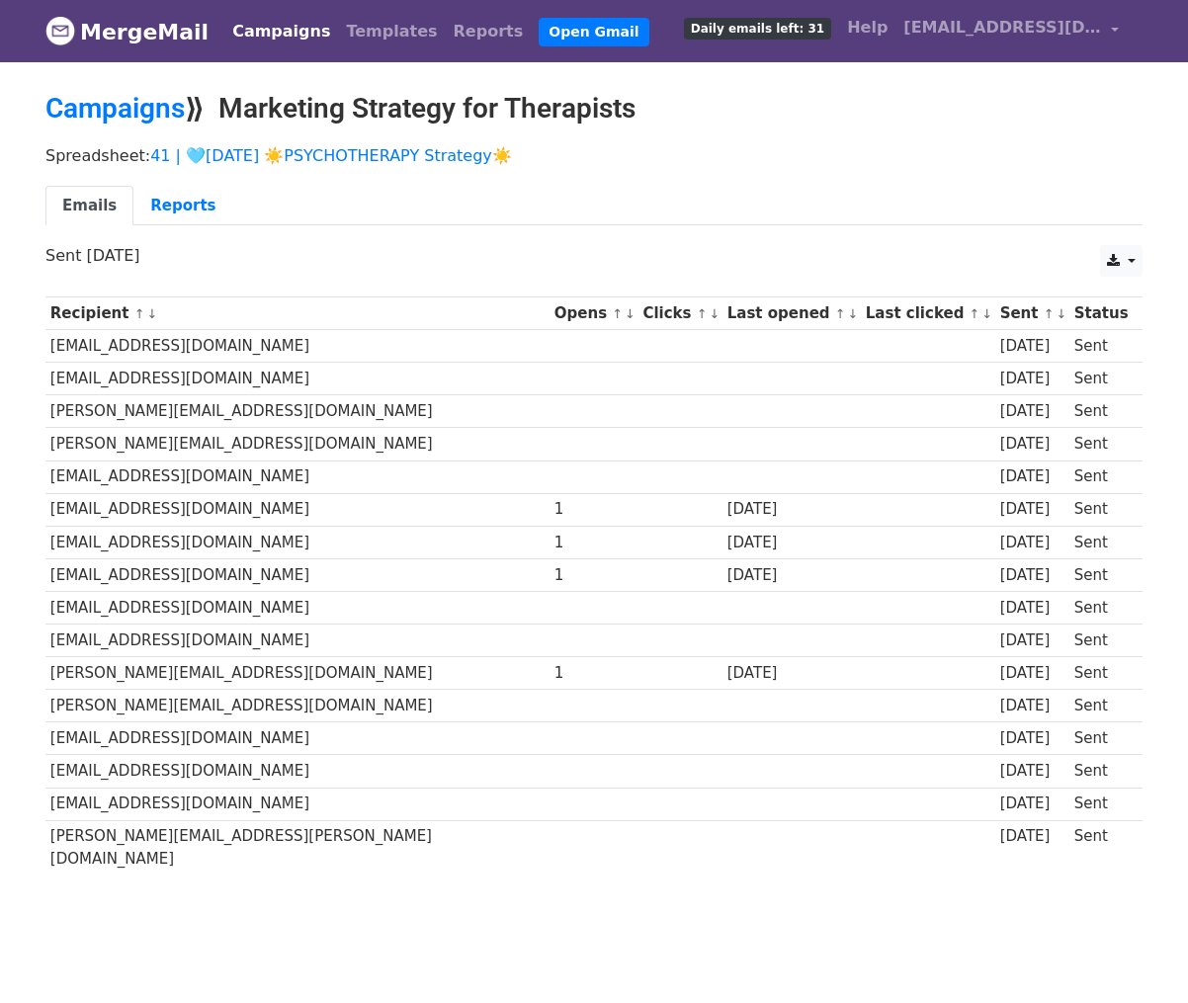
click at [157, 225] on div "Emails Reports" at bounding box center [594, 211] width 1127 height 50
click at [158, 213] on link "Reports" at bounding box center [182, 206] width 99 height 41
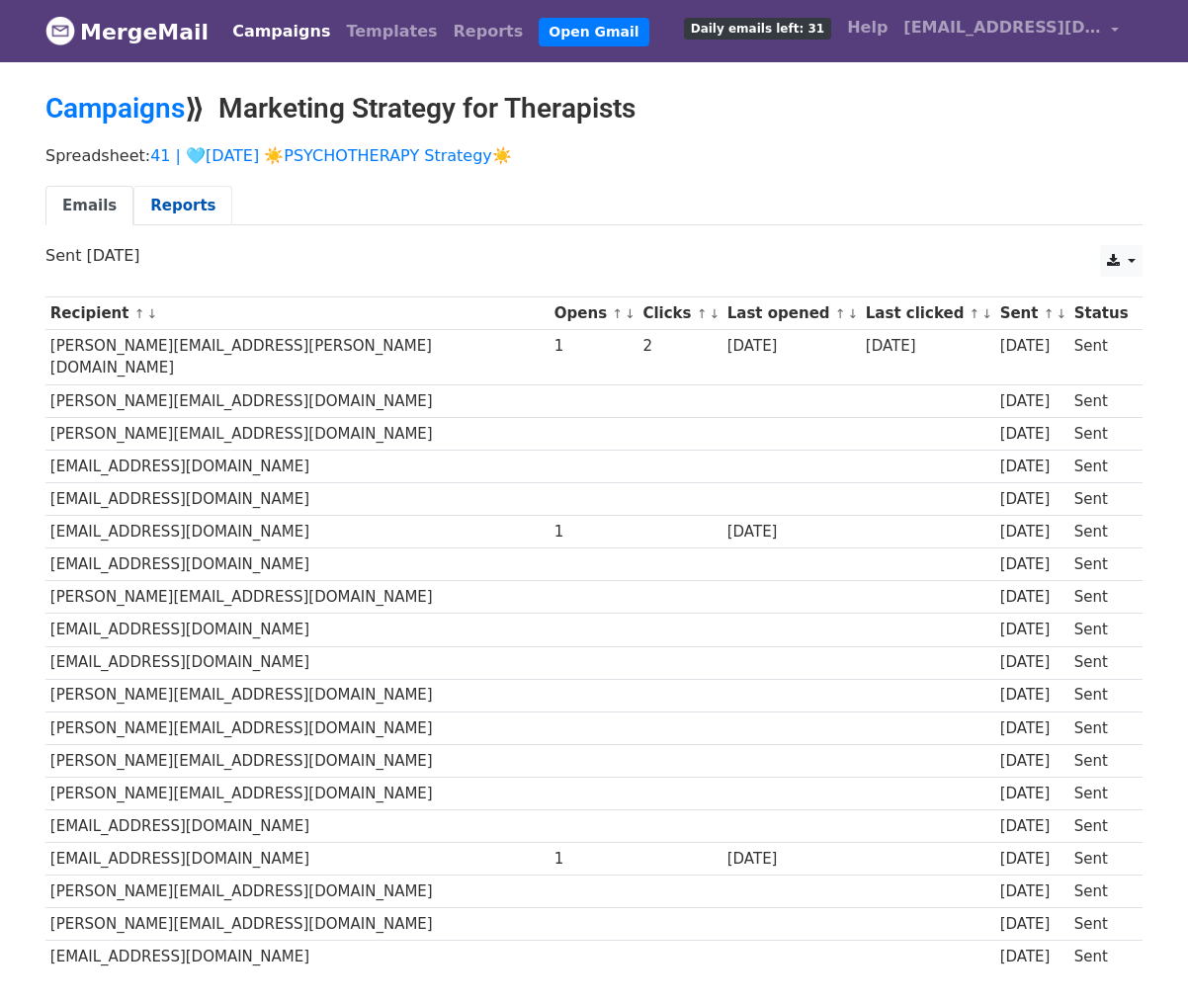
click at [174, 206] on link "Reports" at bounding box center [182, 206] width 99 height 41
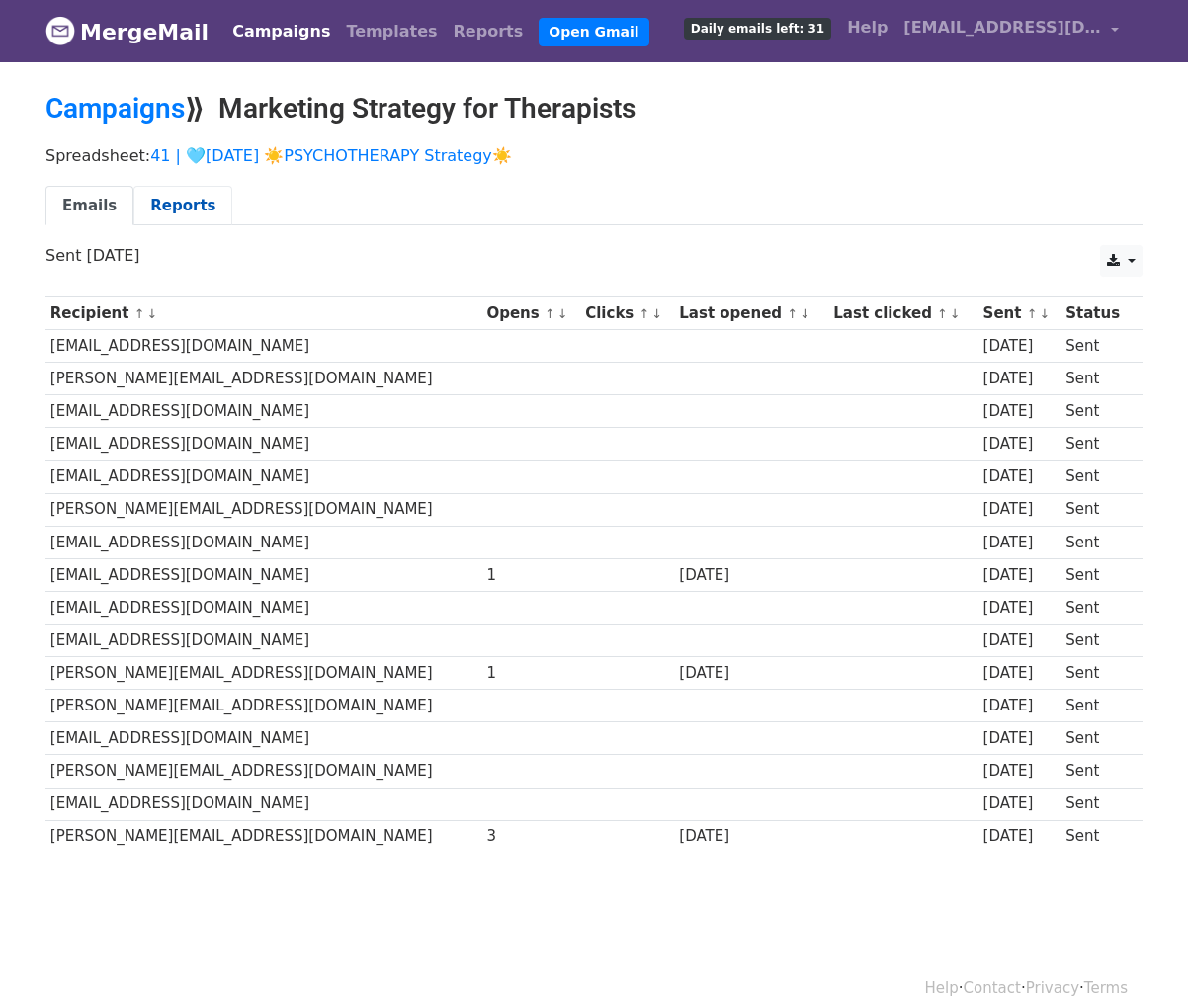
click at [188, 190] on link "Reports" at bounding box center [182, 206] width 99 height 41
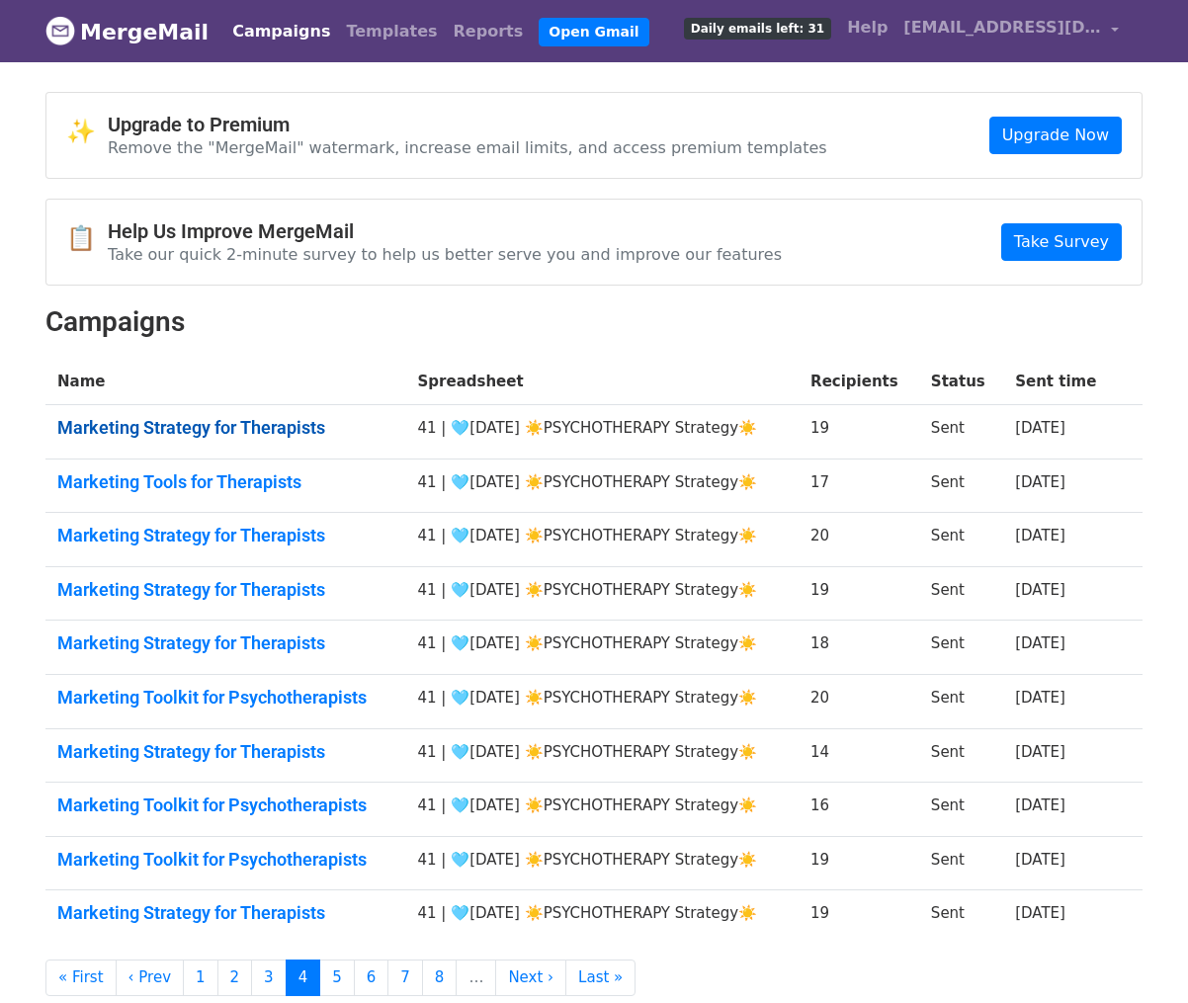
click at [220, 420] on link "Marketing Strategy for Therapists" at bounding box center [225, 428] width 337 height 22
click at [214, 489] on link "Marketing Tools for Therapists" at bounding box center [225, 483] width 337 height 22
click at [214, 539] on link "Marketing Strategy for Therapists" at bounding box center [225, 536] width 337 height 22
click at [214, 592] on link "Marketing Strategy for Therapists" at bounding box center [225, 590] width 337 height 22
click at [214, 642] on link "Marketing Strategy for Therapists" at bounding box center [225, 644] width 337 height 22
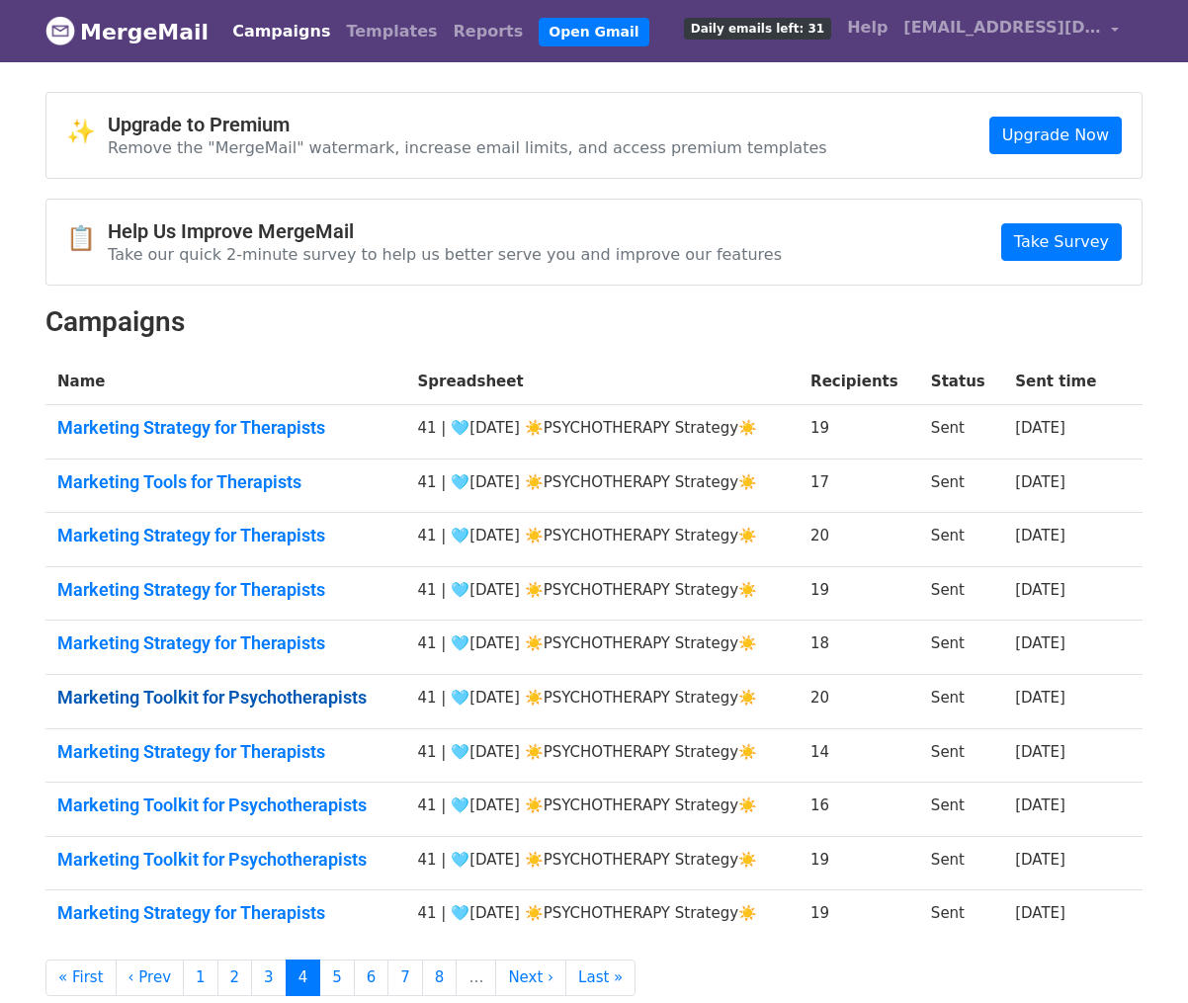
click at [214, 700] on link "Marketing Toolkit for Psychotherapists" at bounding box center [225, 698] width 337 height 22
click at [214, 768] on td "Marketing Strategy for Therapists" at bounding box center [225, 756] width 361 height 54
click at [250, 748] on link "Marketing Strategy for Therapists" at bounding box center [225, 752] width 337 height 22
click at [240, 812] on link "Marketing Toolkit for Psychotherapists" at bounding box center [225, 806] width 337 height 22
click at [240, 853] on link "Marketing Toolkit for Psychotherapists" at bounding box center [225, 860] width 337 height 22
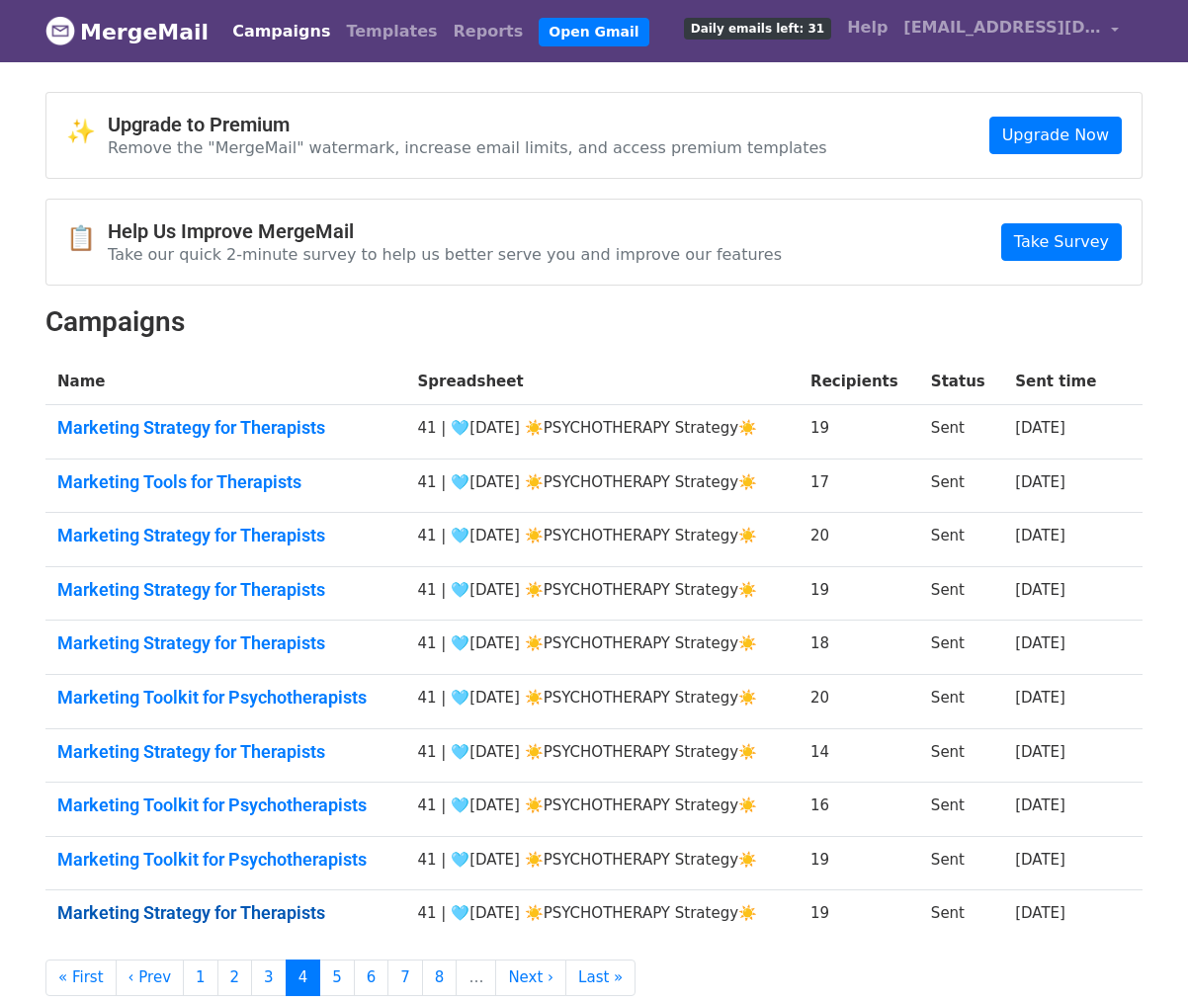
click at [240, 906] on link "Marketing Strategy for Therapists" at bounding box center [225, 914] width 337 height 22
click at [327, 985] on link "5" at bounding box center [337, 978] width 36 height 37
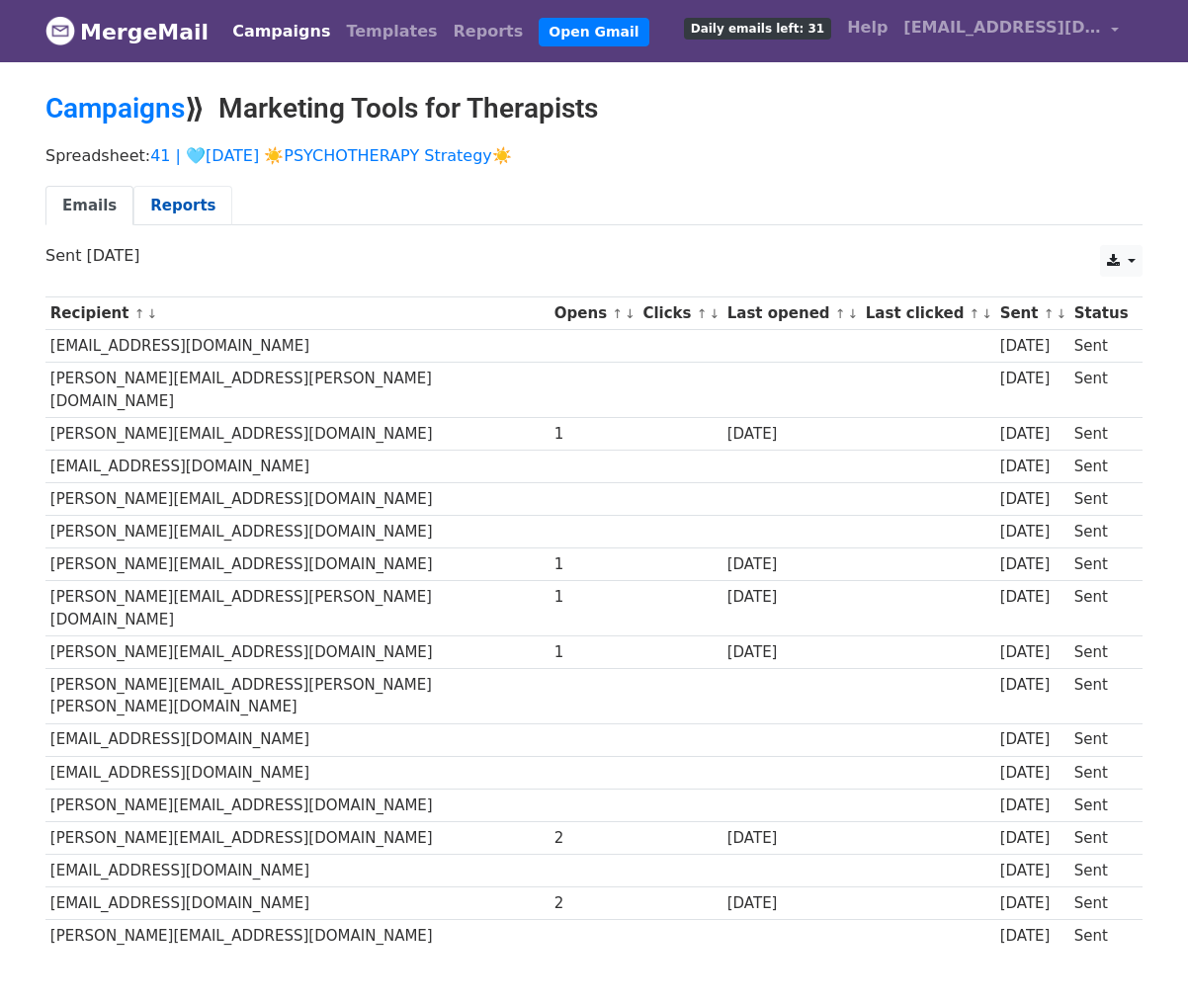
click at [187, 200] on link "Reports" at bounding box center [182, 206] width 99 height 41
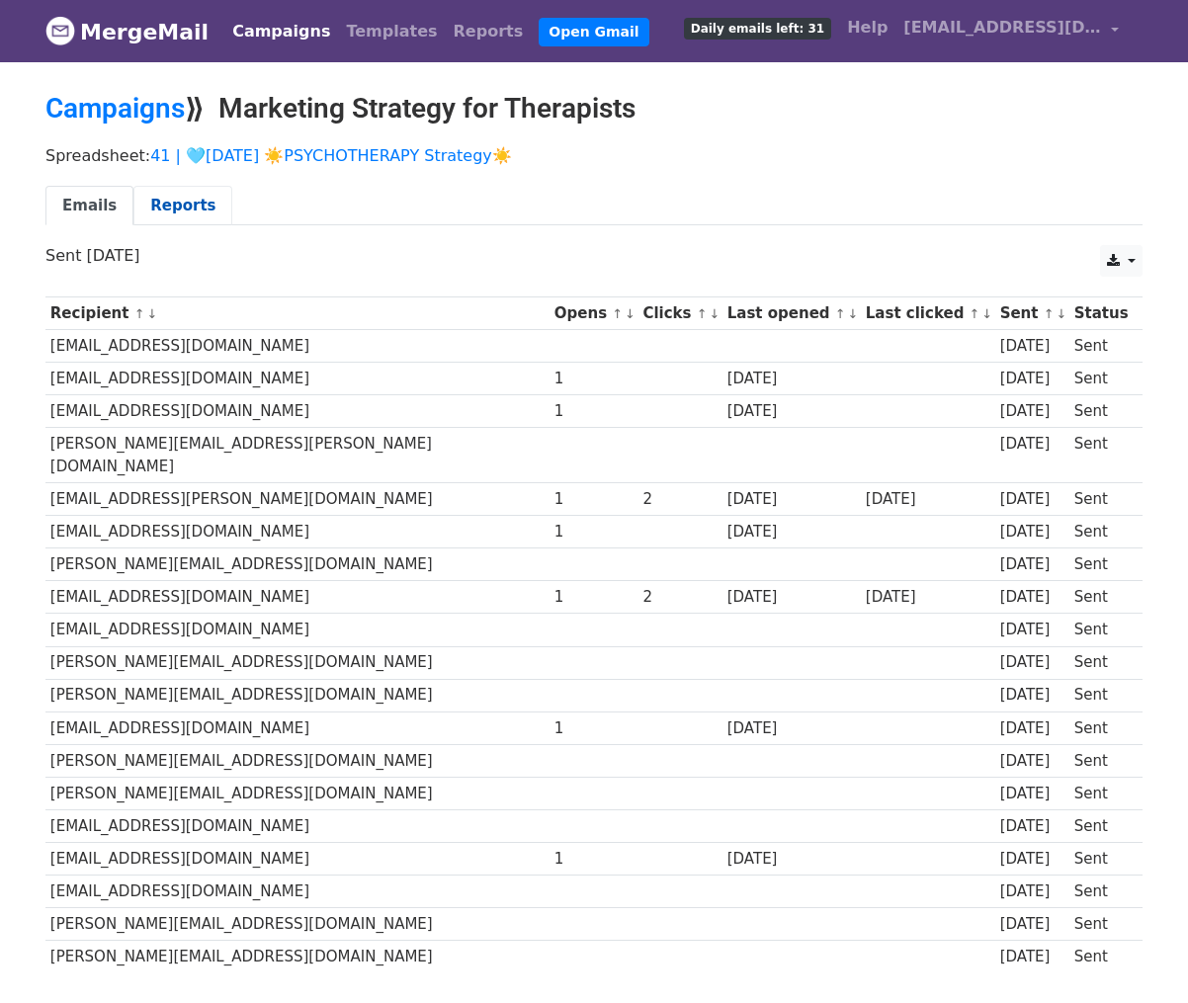
click at [173, 217] on link "Reports" at bounding box center [182, 206] width 99 height 41
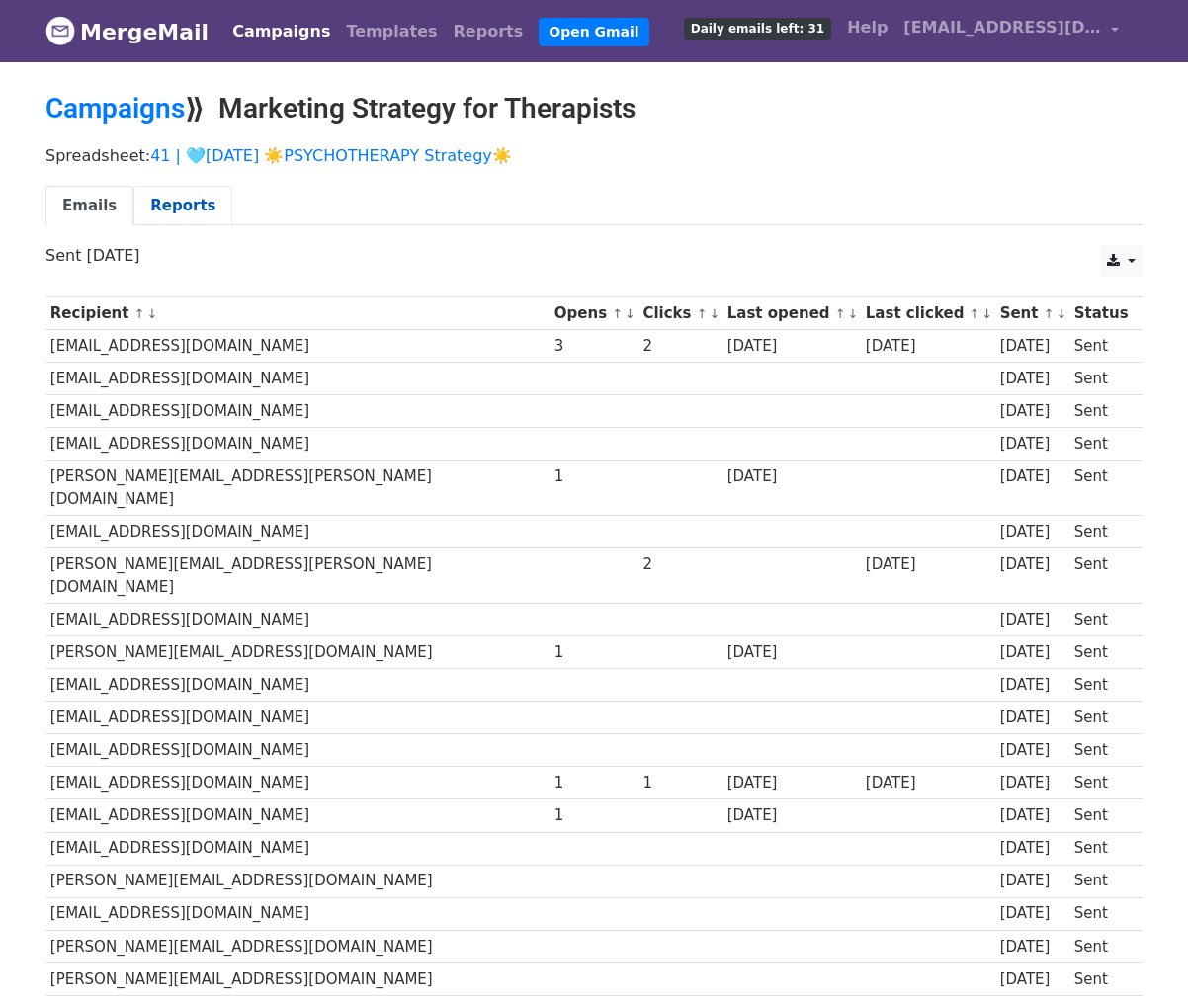
click at [156, 217] on link "Reports" at bounding box center [182, 206] width 99 height 41
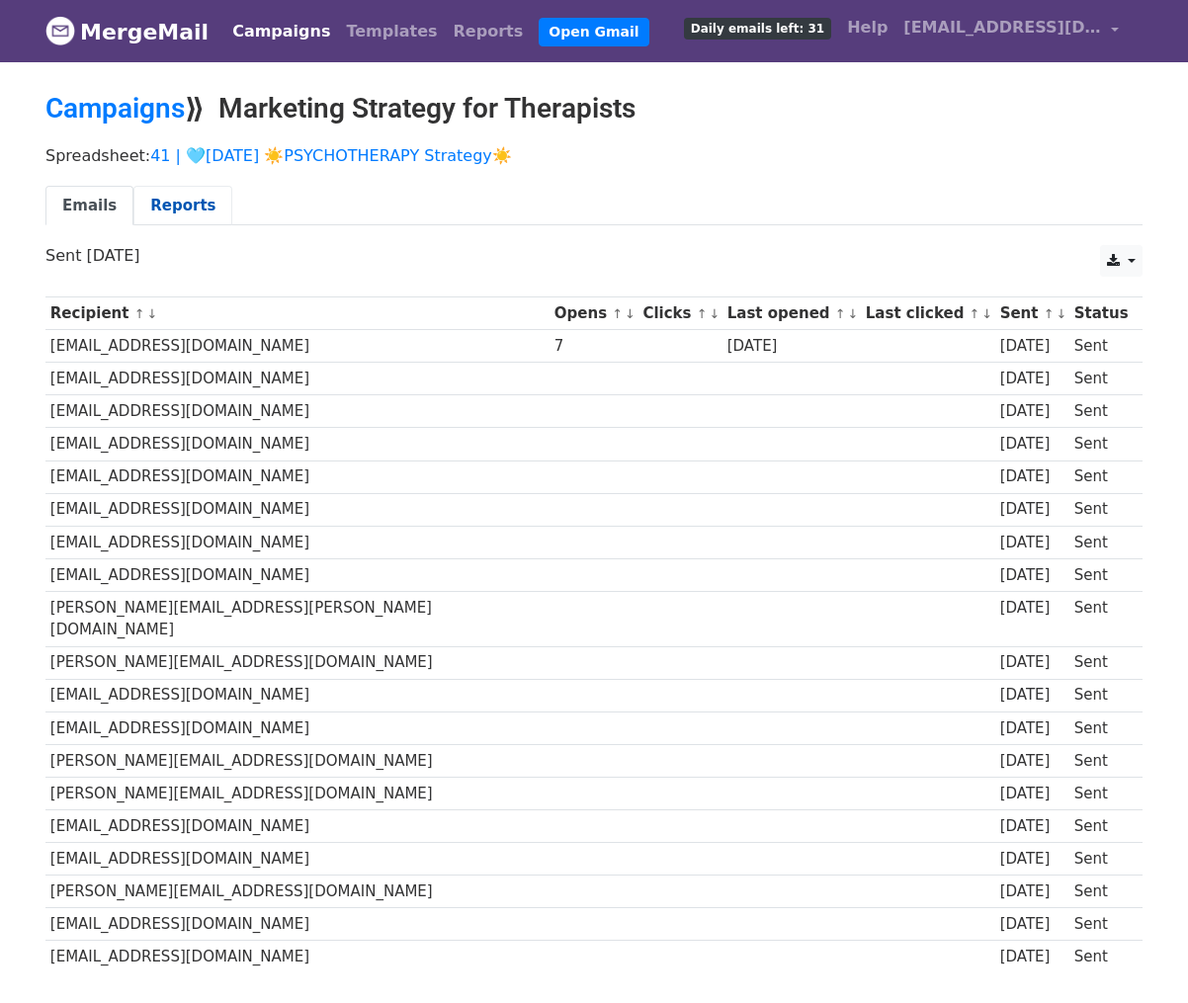
click at [181, 213] on link "Reports" at bounding box center [182, 206] width 99 height 41
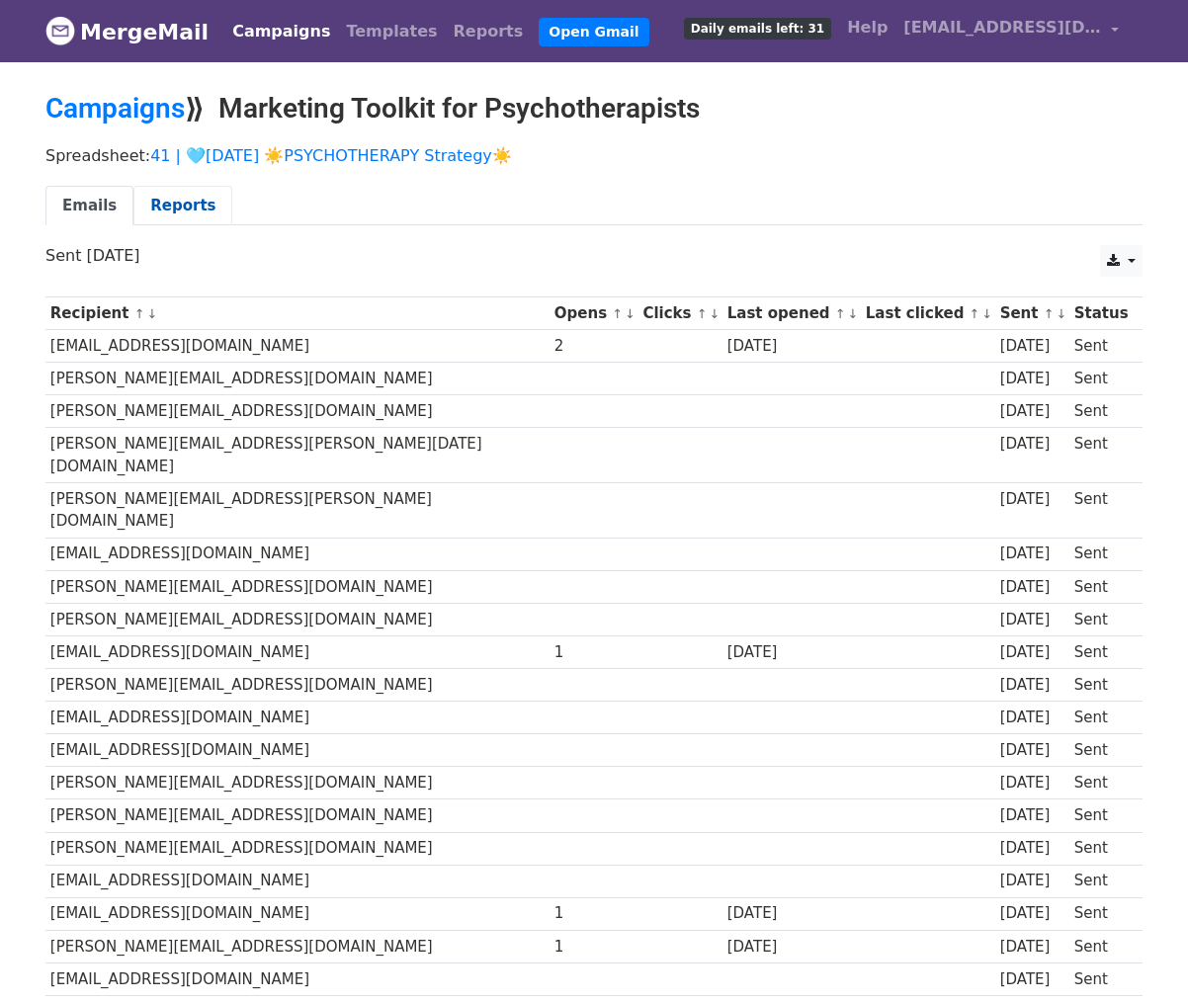
click at [197, 211] on link "Reports" at bounding box center [182, 206] width 99 height 41
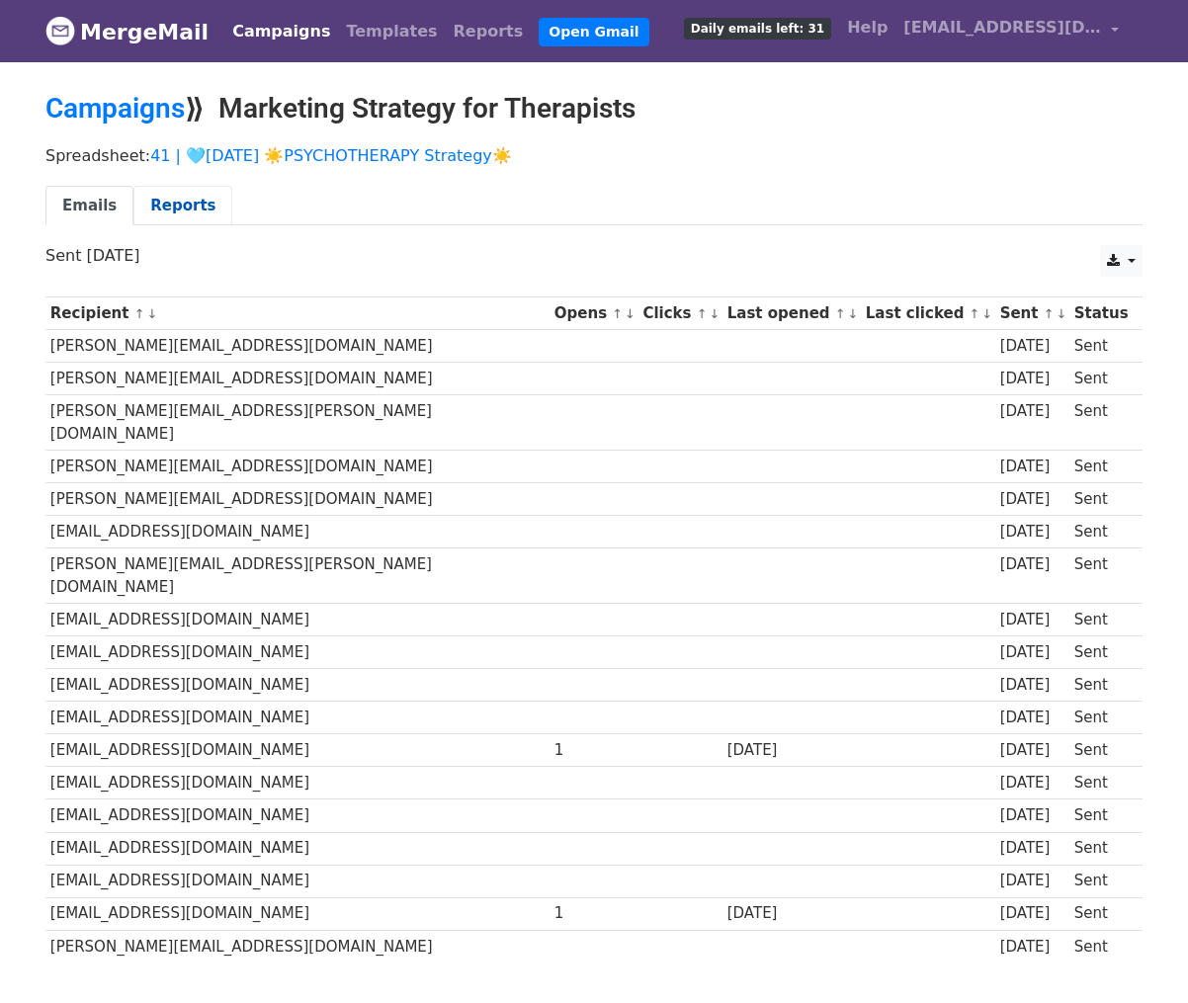
click at [176, 206] on link "Reports" at bounding box center [182, 206] width 99 height 41
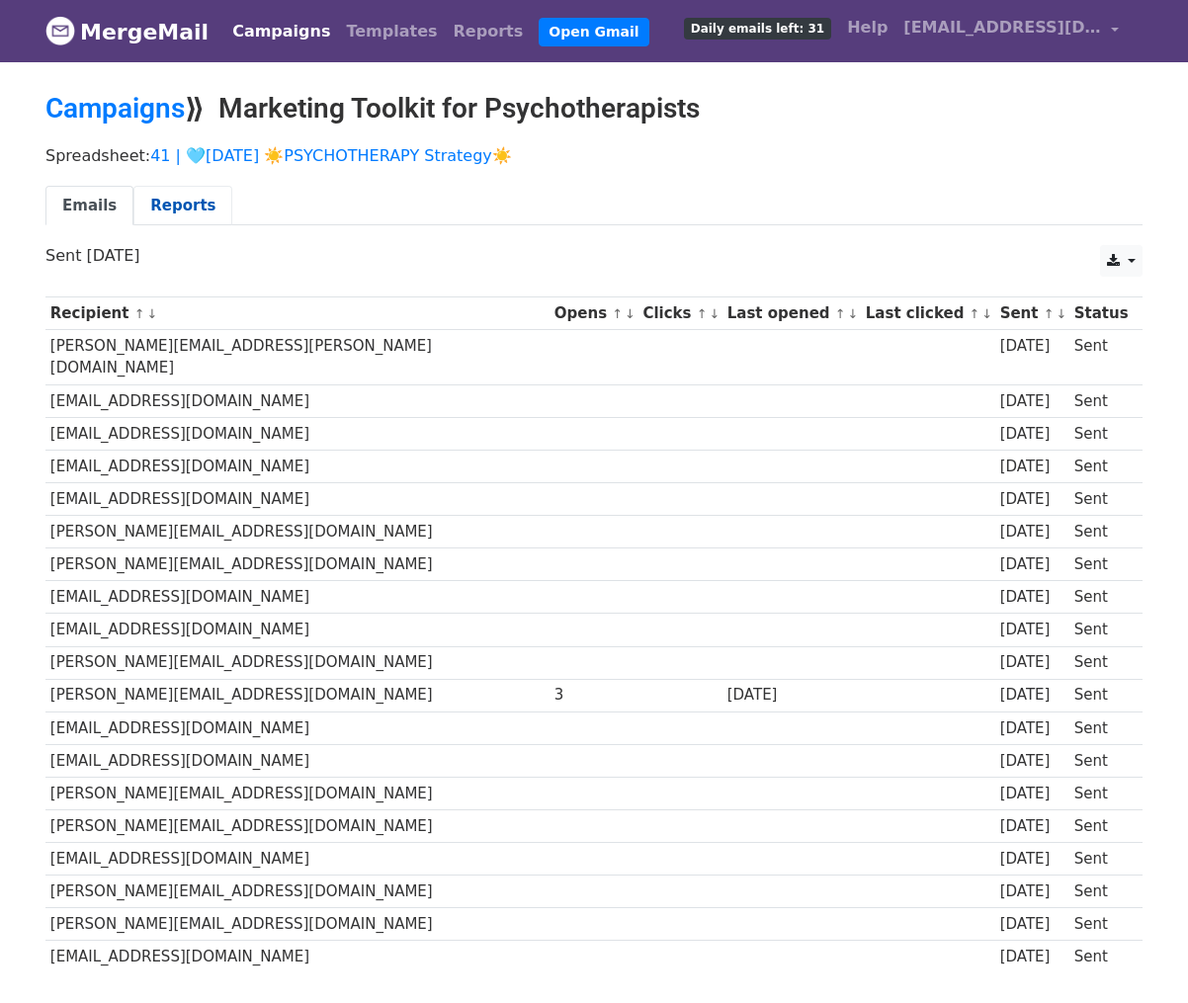
click at [197, 208] on link "Reports" at bounding box center [182, 206] width 99 height 41
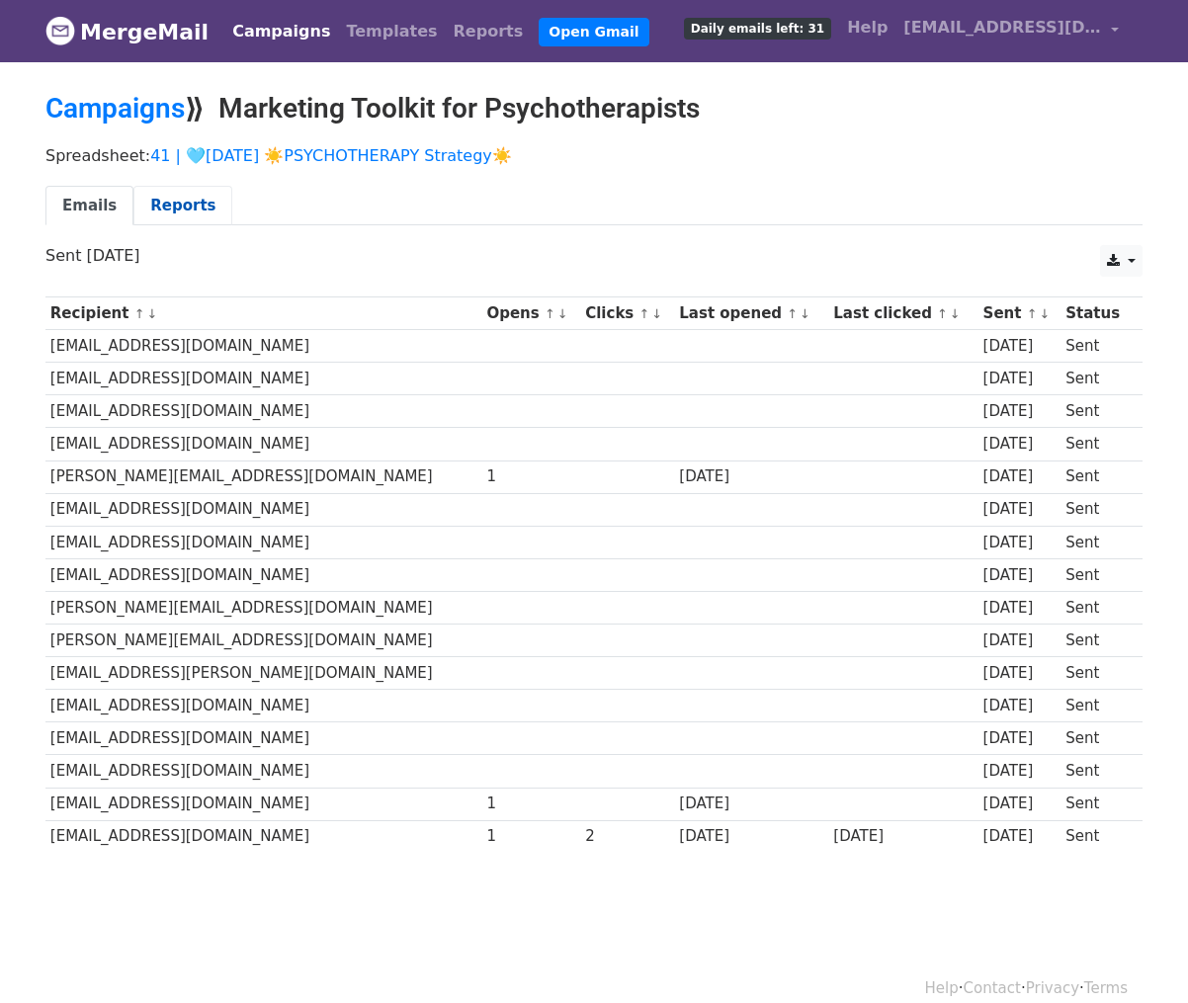
click at [199, 210] on link "Reports" at bounding box center [182, 206] width 99 height 41
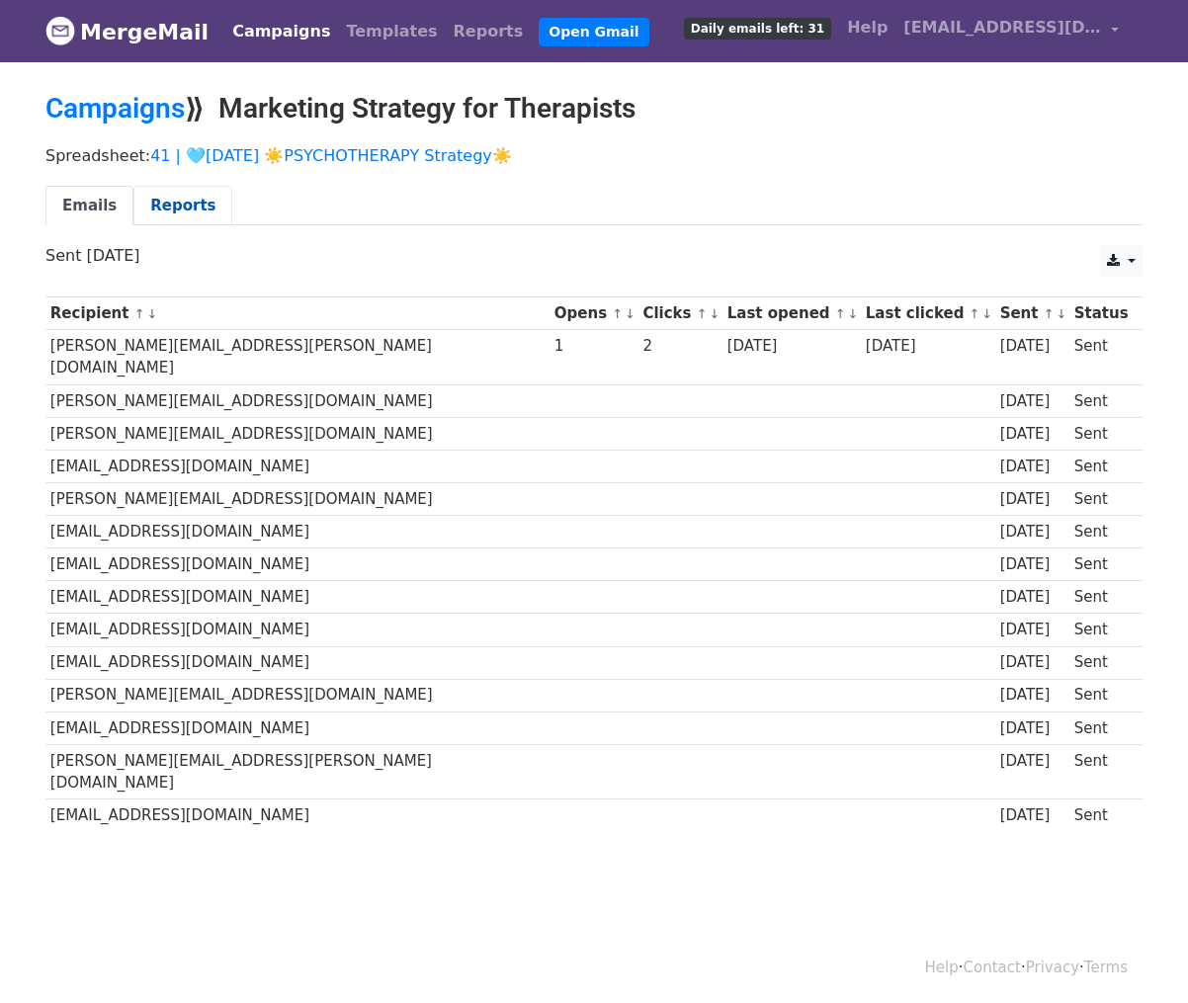
click at [178, 199] on link "Reports" at bounding box center [182, 206] width 99 height 41
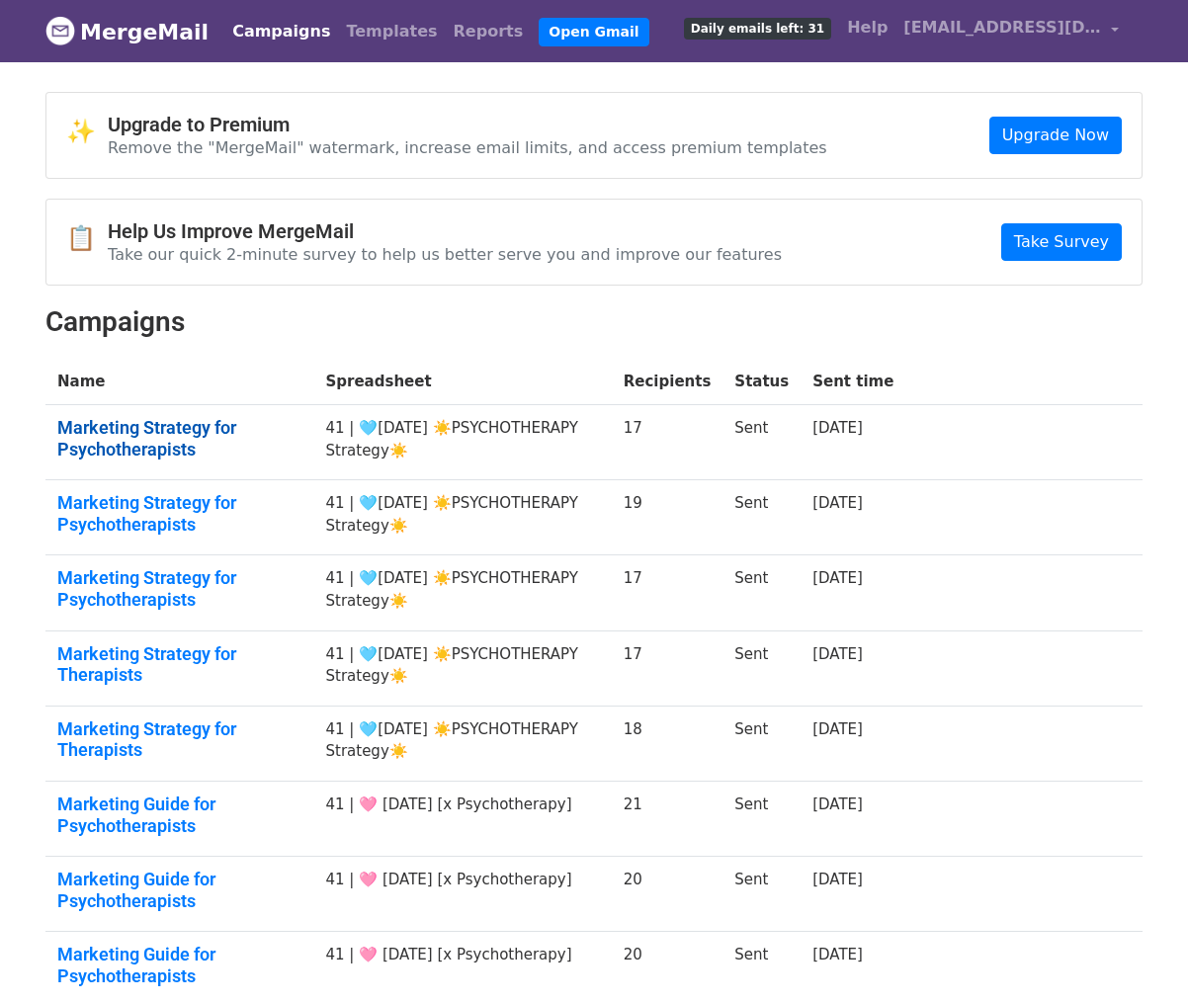
click at [153, 427] on link "Marketing Strategy for Psychotherapists" at bounding box center [179, 438] width 244 height 43
click at [153, 510] on link "Marketing Strategy for Psychotherapists" at bounding box center [179, 513] width 244 height 43
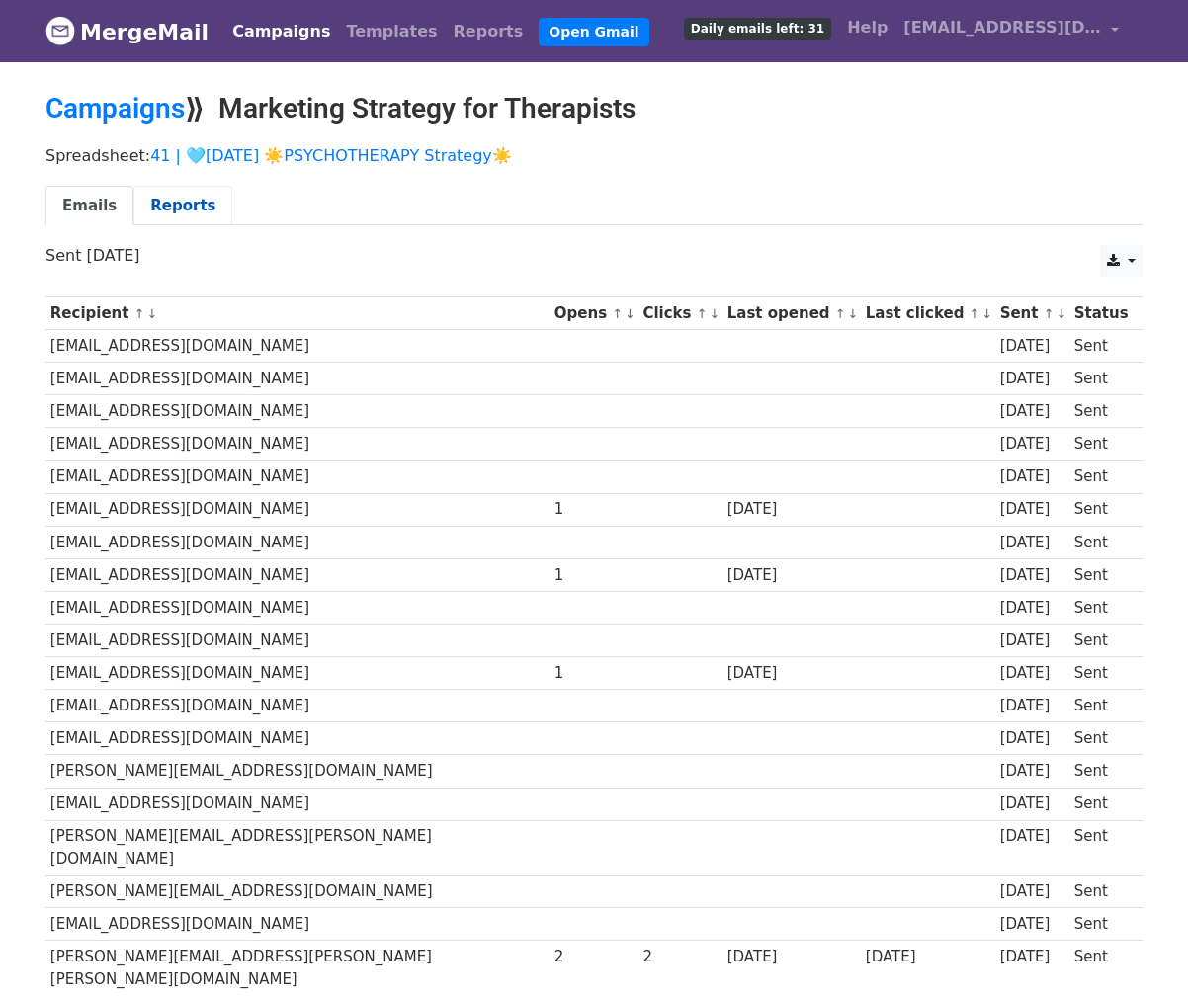
click at [179, 206] on link "Reports" at bounding box center [182, 206] width 99 height 41
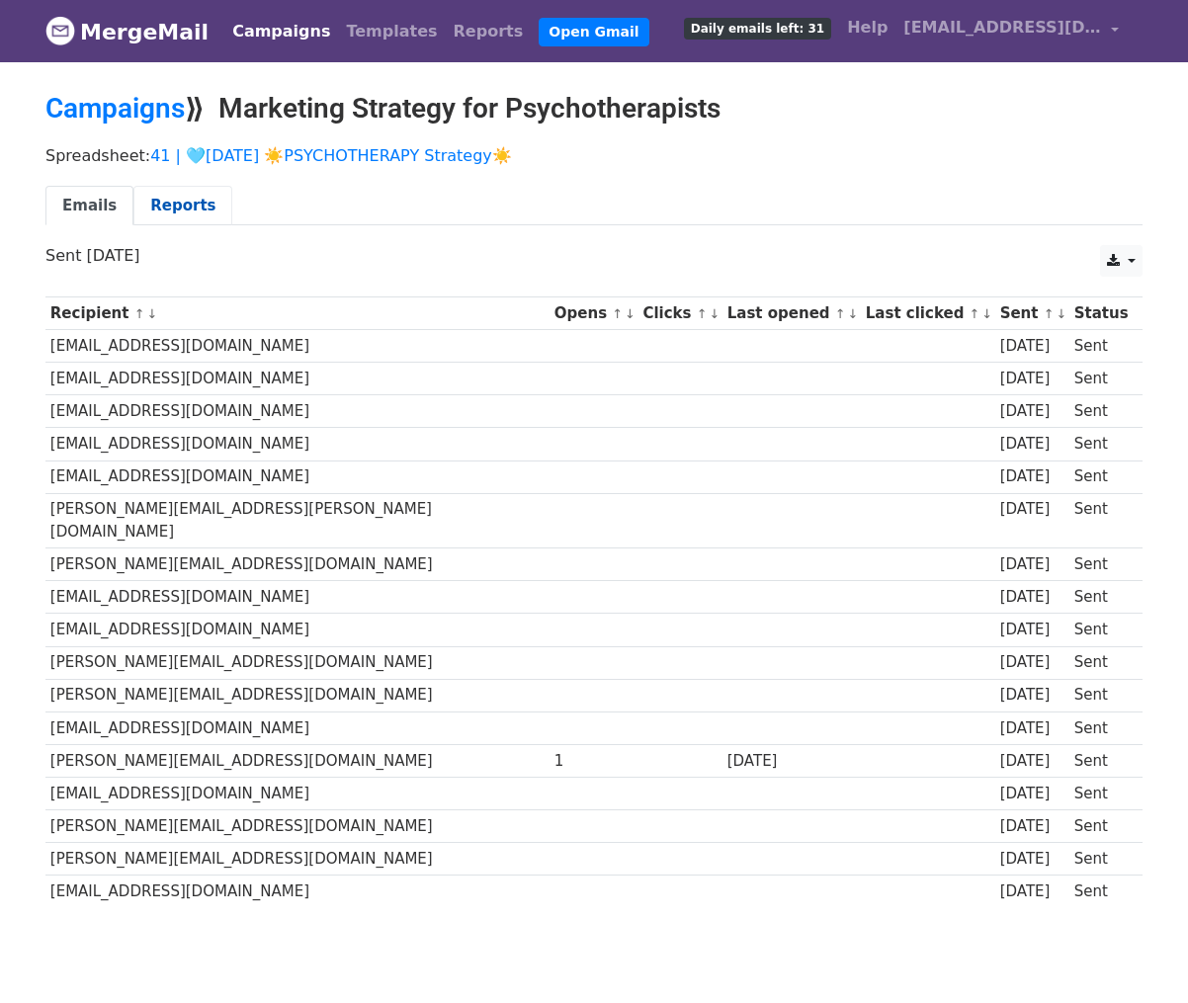
click at [204, 208] on link "Reports" at bounding box center [182, 206] width 99 height 41
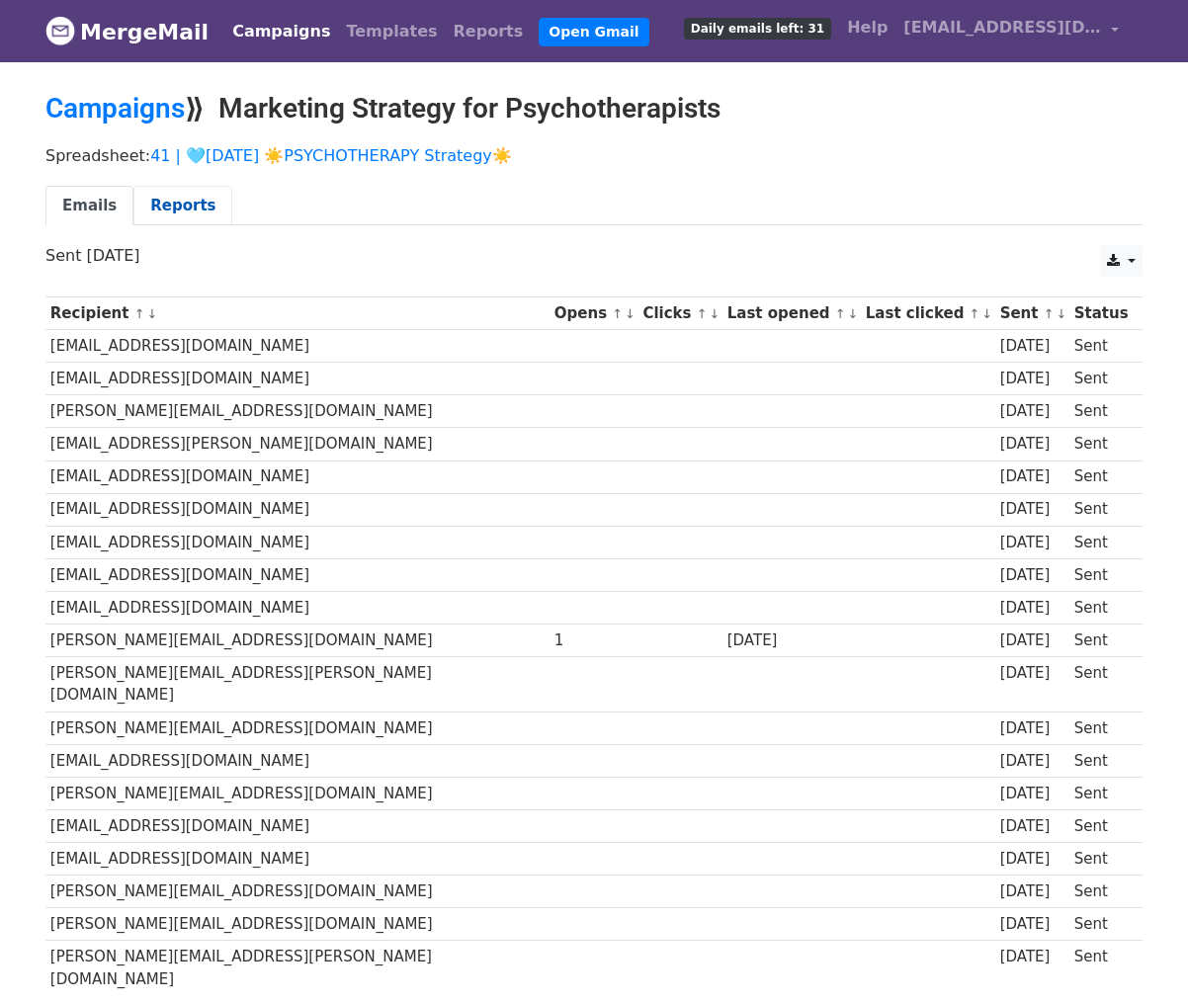
click at [183, 213] on link "Reports" at bounding box center [182, 206] width 99 height 41
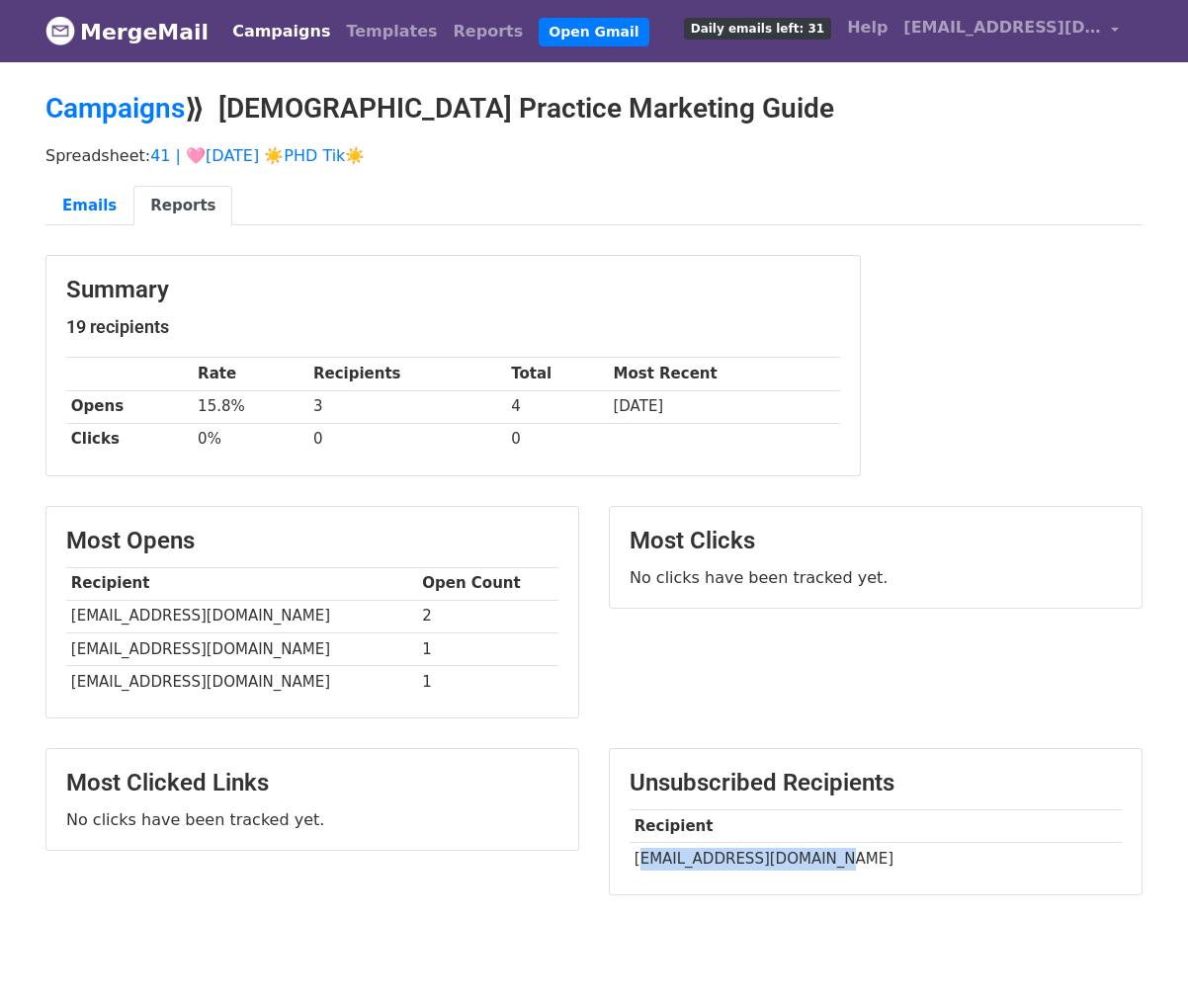
drag, startPoint x: 644, startPoint y: 853, endPoint x: 825, endPoint y: 860, distance: 181.1
click at [825, 860] on td "drcarol@freedomregenmed.com" at bounding box center [876, 858] width 492 height 33
copy td "rcarol@freedomregenmed."
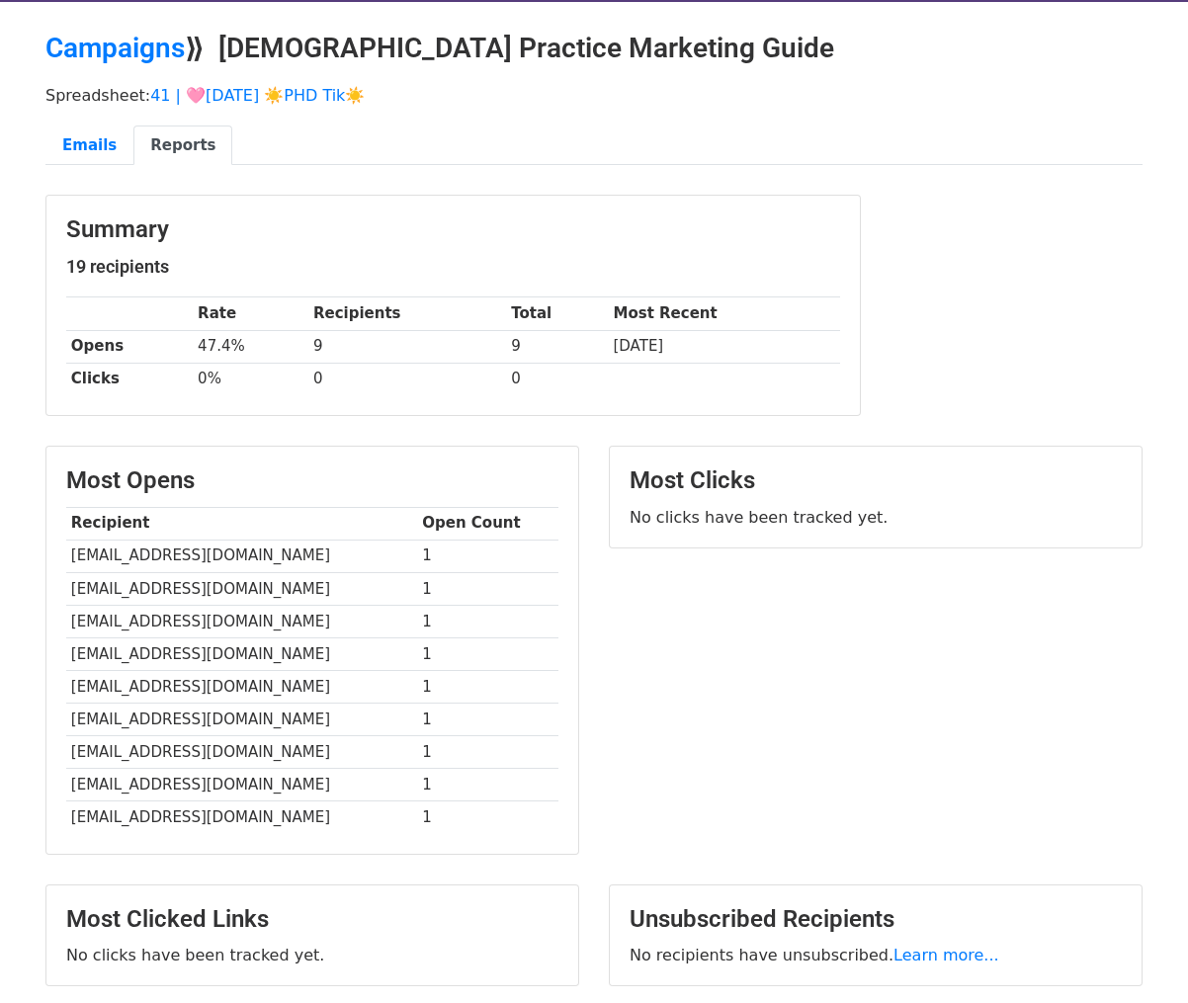
scroll to position [59, 0]
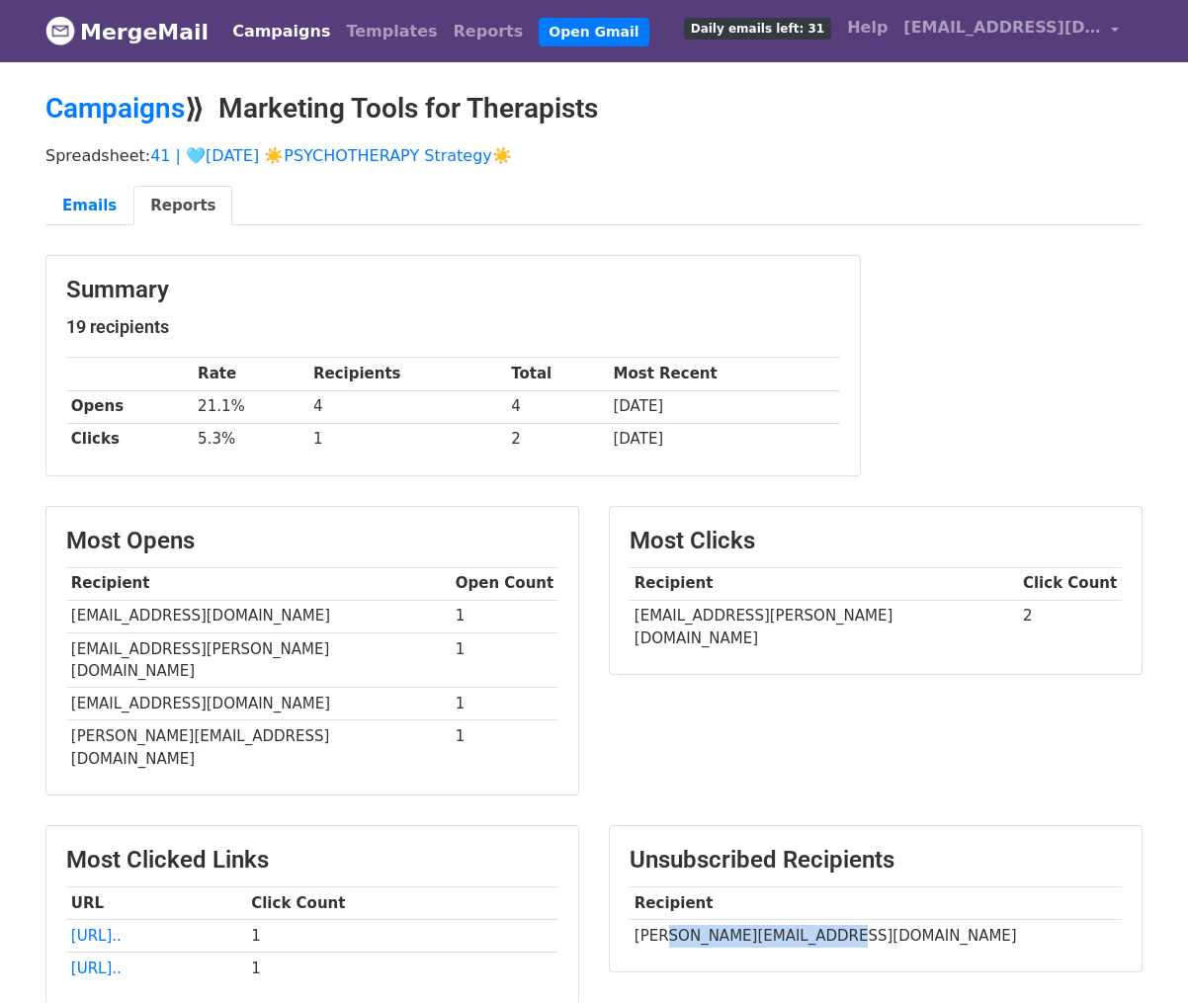
drag, startPoint x: 658, startPoint y: 885, endPoint x: 827, endPoint y: 885, distance: 168.1
click at [827, 919] on td "kristin@eatinginpeace.com" at bounding box center [876, 935] width 492 height 33
copy td "tin@eatinginpeace.com"
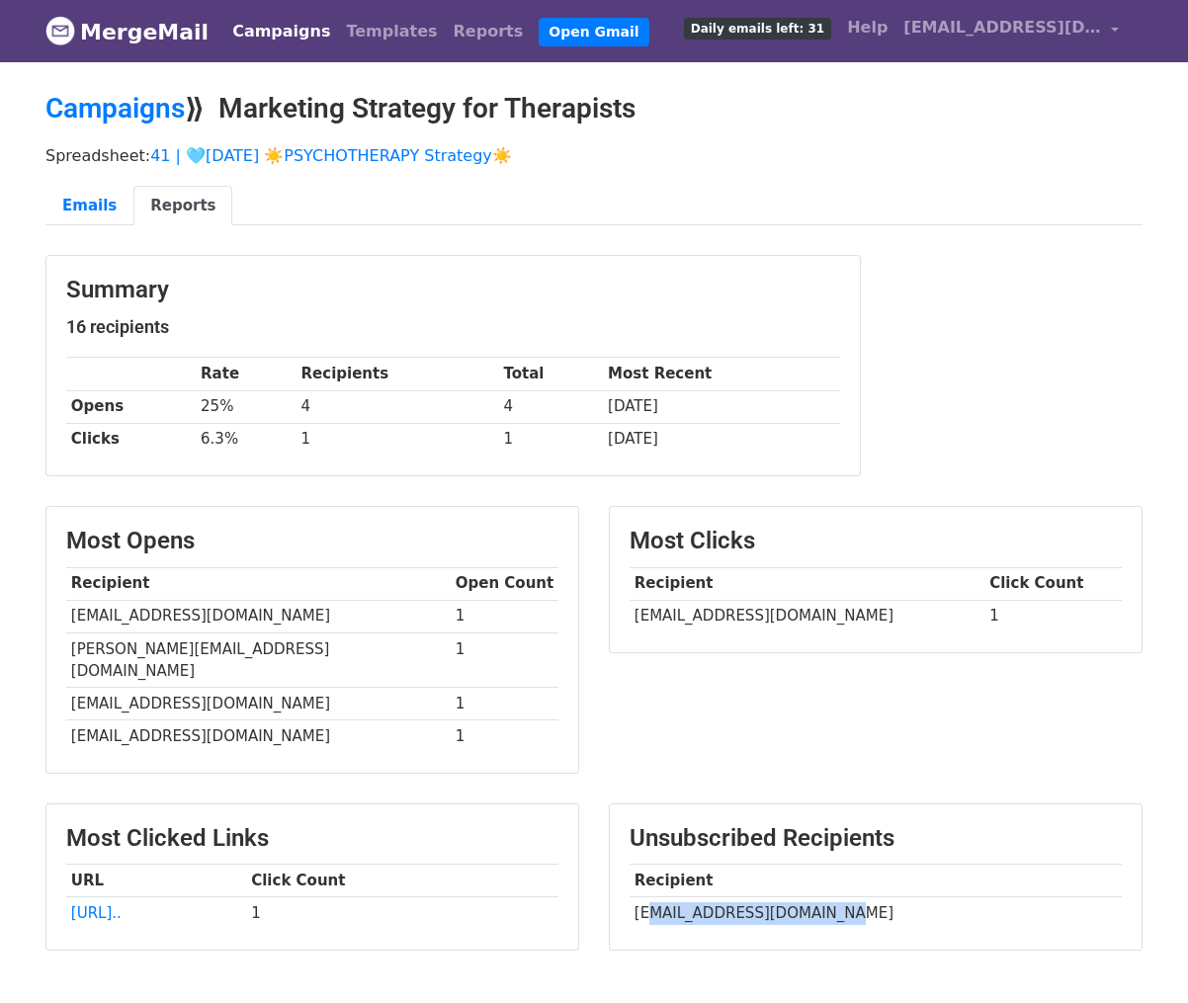
drag, startPoint x: 646, startPoint y: 887, endPoint x: 830, endPoint y: 880, distance: 185.0
click at [830, 898] on td "janekwontherapy@gmail.com" at bounding box center [876, 914] width 492 height 33
copy td "nekwontherapy@gmail.com"
